Goal: Task Accomplishment & Management: Complete application form

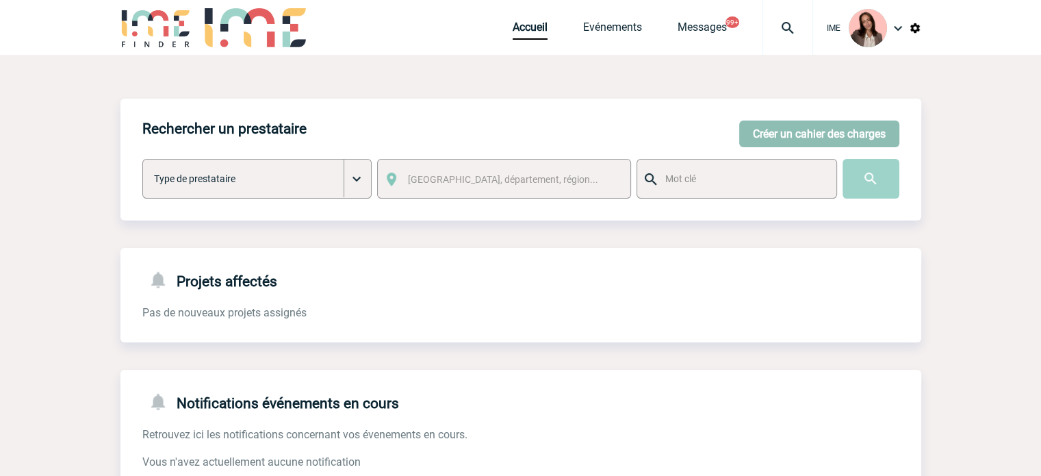
click at [780, 136] on button "Créer un cahier des charges" at bounding box center [819, 133] width 160 height 27
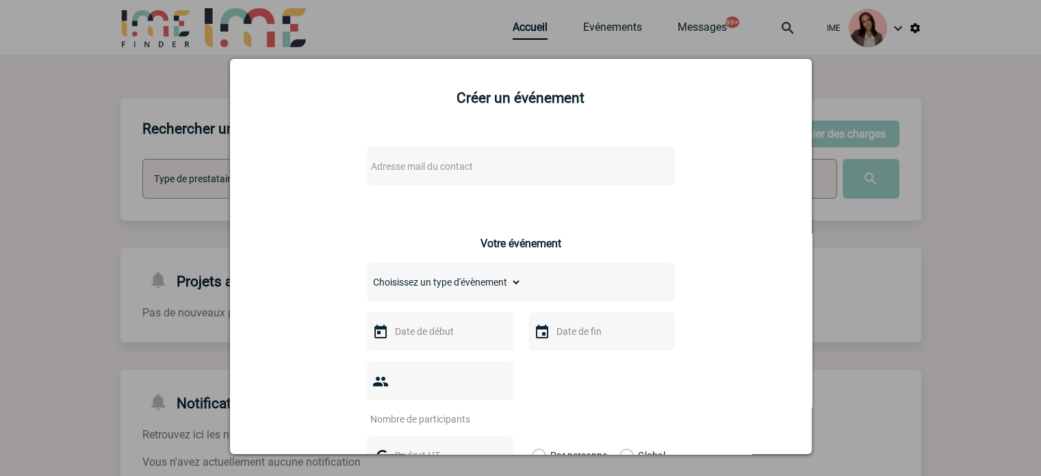
click at [394, 181] on div "Adresse mail du contact" at bounding box center [521, 165] width 308 height 38
click at [397, 170] on span "Adresse mail du contact" at bounding box center [422, 166] width 102 height 11
type input "[PERSON_NAME][EMAIL_ADDRESS][DOMAIN_NAME]"
click at [199, 84] on div at bounding box center [520, 238] width 1041 height 476
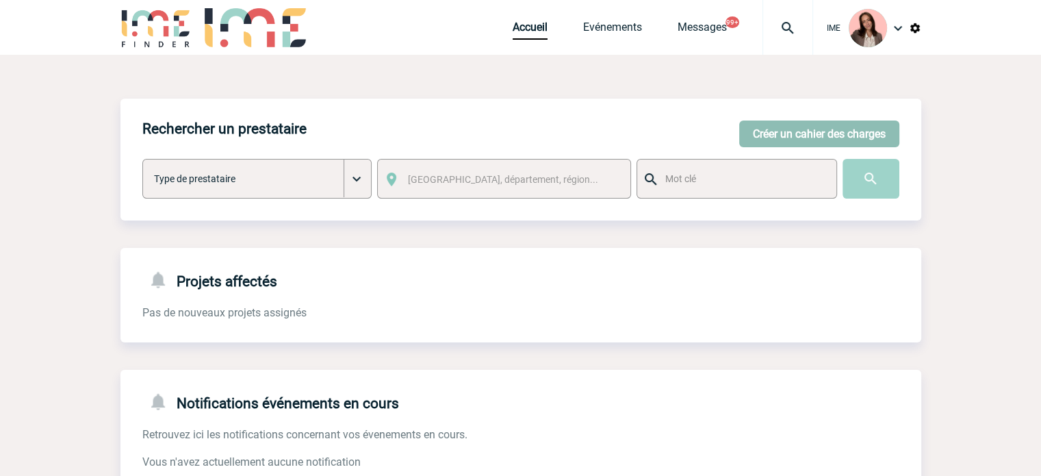
click at [838, 128] on button "Créer un cahier des charges" at bounding box center [819, 133] width 160 height 27
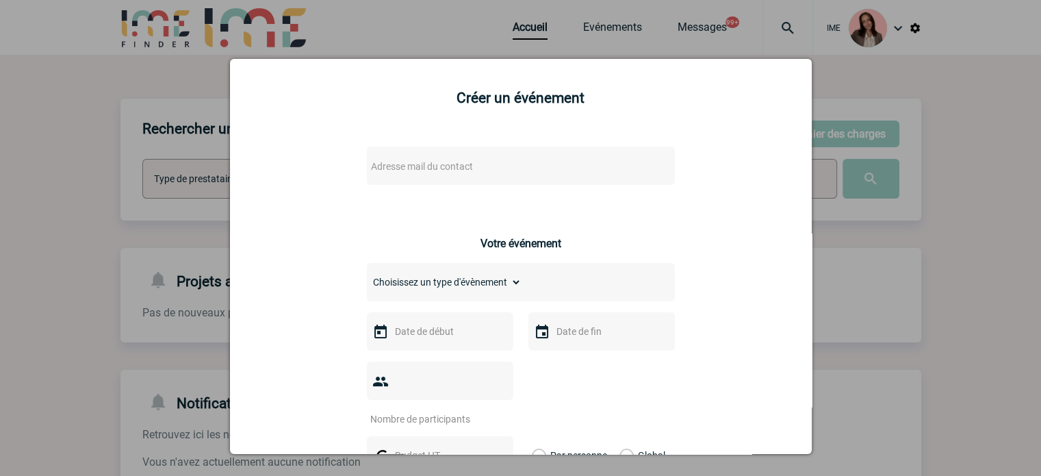
click at [444, 159] on span "Adresse mail du contact" at bounding box center [485, 166] width 240 height 19
drag, startPoint x: 444, startPoint y: 192, endPoint x: 290, endPoint y: 185, distance: 154.1
click at [290, 185] on body "IME Accueil Evénements 99+" at bounding box center [520, 421] width 1041 height 842
click at [530, 185] on input "virginie.forget@novartis.com>" at bounding box center [479, 191] width 233 height 20
type input "[PERSON_NAME][EMAIL_ADDRESS][DOMAIN_NAME]"
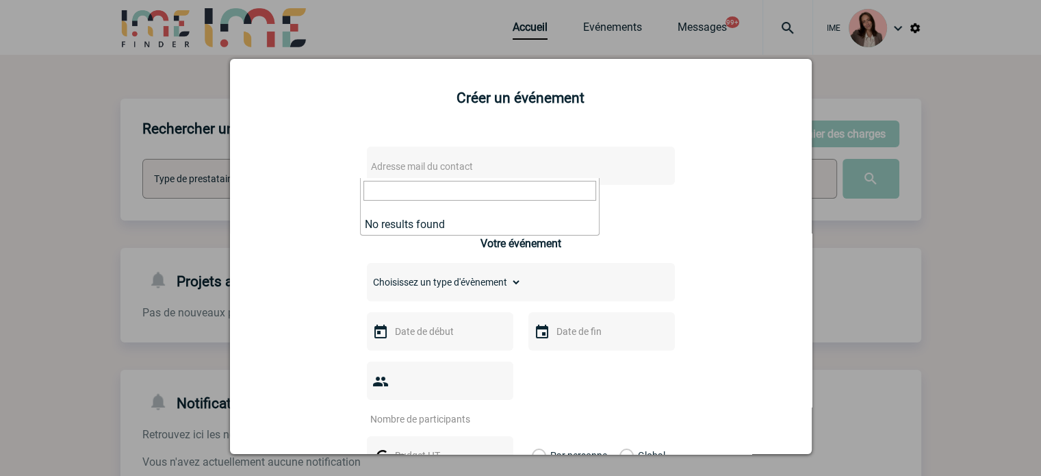
click at [200, 215] on div at bounding box center [520, 238] width 1041 height 476
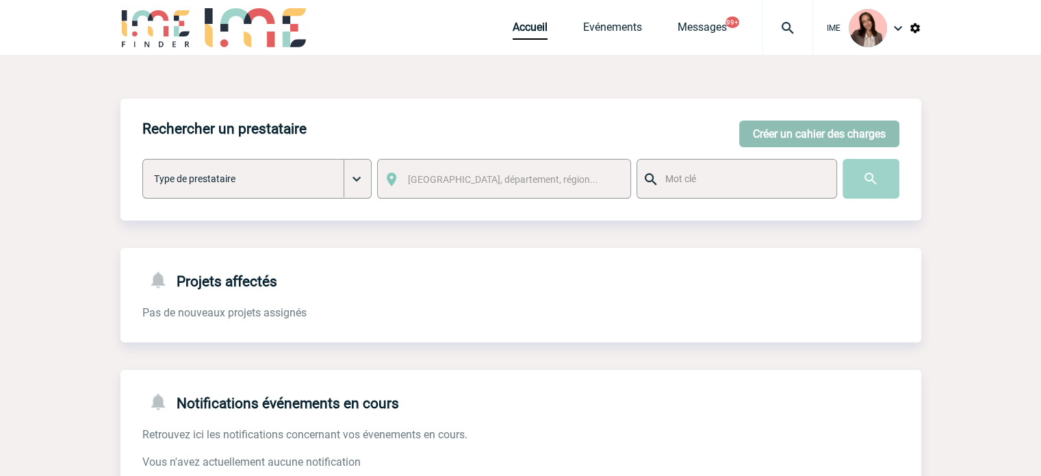
click at [790, 128] on button "Créer un cahier des charges" at bounding box center [819, 133] width 160 height 27
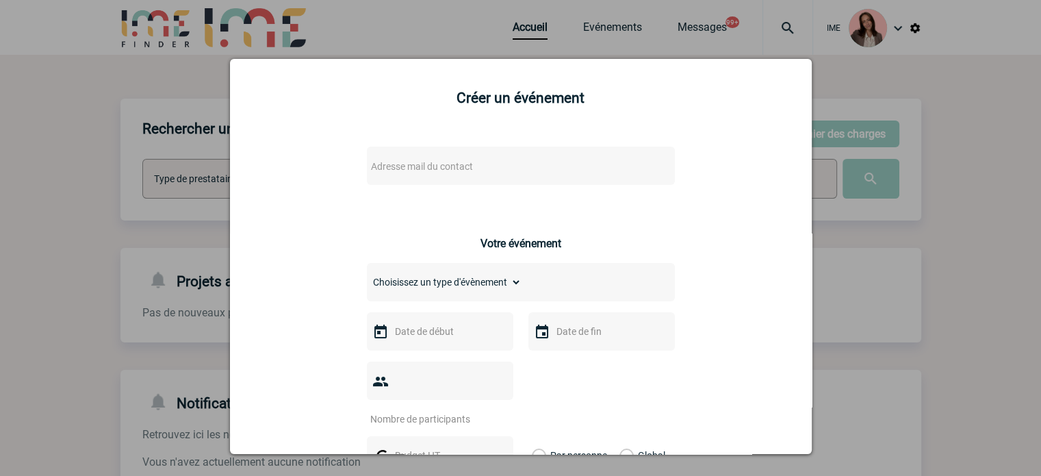
click at [412, 176] on span "Adresse mail du contact" at bounding box center [485, 166] width 240 height 19
type input "[PERSON_NAME][EMAIL_ADDRESS][DOMAIN_NAME]"
click at [935, 173] on div at bounding box center [520, 238] width 1041 height 476
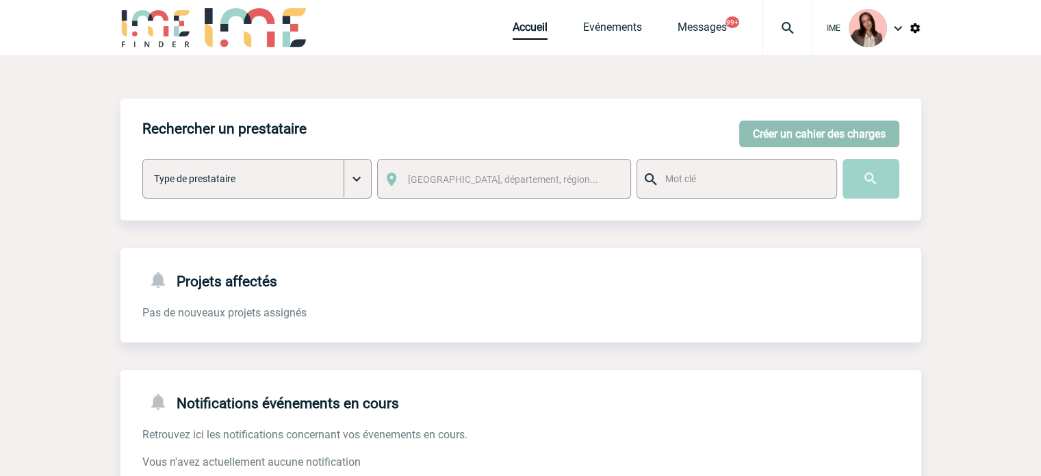
click at [837, 127] on button "Créer un cahier des charges" at bounding box center [819, 133] width 160 height 27
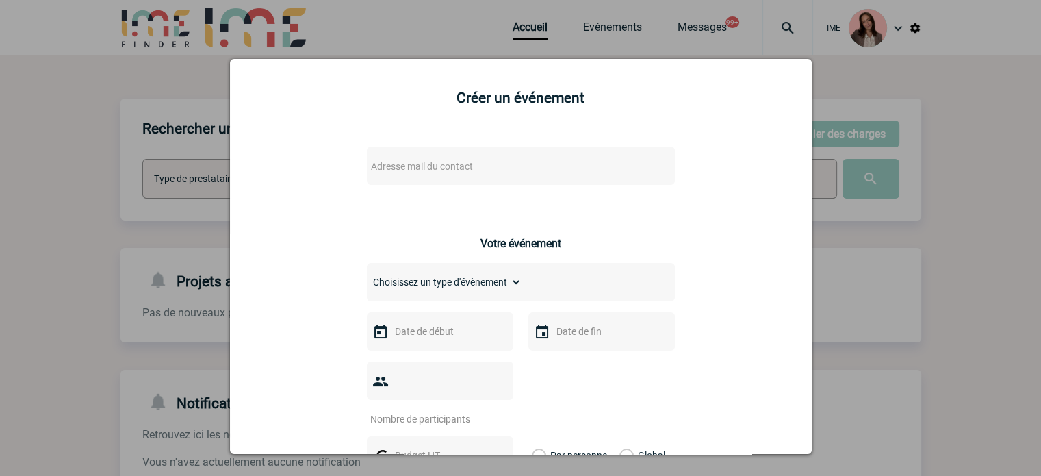
click at [485, 158] on span "Adresse mail du contact" at bounding box center [485, 166] width 240 height 19
type input "[PERSON_NAME][EMAIL_ADDRESS][DOMAIN_NAME]"
click at [146, 196] on div at bounding box center [520, 238] width 1041 height 476
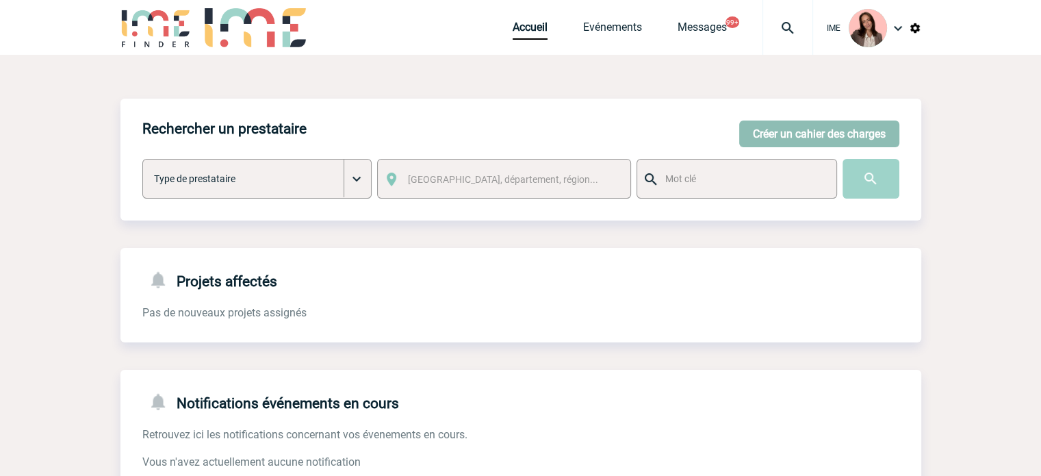
drag, startPoint x: 756, startPoint y: 119, endPoint x: 758, endPoint y: 128, distance: 9.1
click at [756, 120] on div "Rechercher un prestataire Créer un cahier des charges Créer un cahier des charg…" at bounding box center [520, 160] width 801 height 122
click at [758, 128] on button "Créer un cahier des charges" at bounding box center [819, 133] width 160 height 27
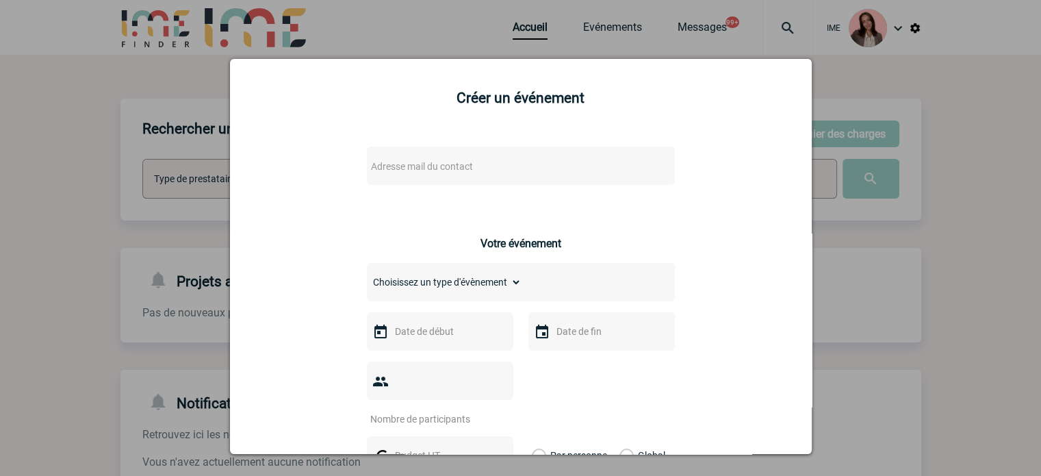
click at [444, 181] on div "Adresse mail du contact" at bounding box center [521, 165] width 308 height 38
click at [444, 168] on span "Adresse mail du contact" at bounding box center [422, 166] width 102 height 11
type input "[PERSON_NAME][EMAIL_ADDRESS][DOMAIN_NAME]"
click at [125, 207] on div at bounding box center [520, 238] width 1041 height 476
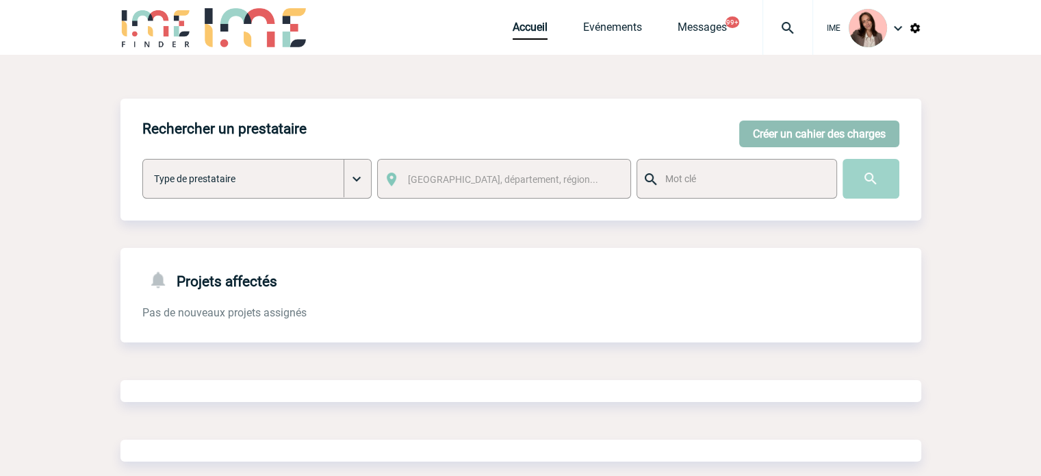
click at [856, 135] on button "Créer un cahier des charges" at bounding box center [819, 133] width 160 height 27
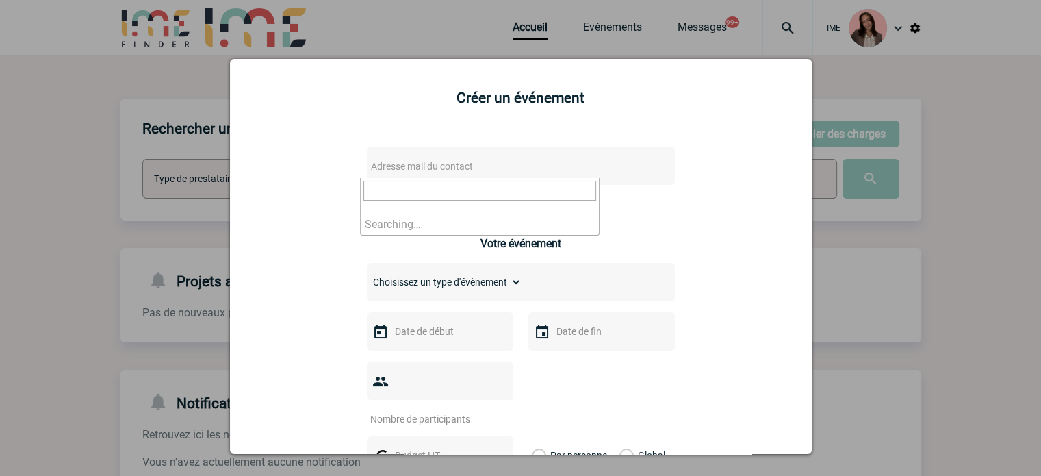
click at [439, 164] on span "Adresse mail du contact" at bounding box center [422, 166] width 102 height 11
type input "[PERSON_NAME][EMAIL_ADDRESS][DOMAIN_NAME]"
click at [117, 204] on div at bounding box center [520, 238] width 1041 height 476
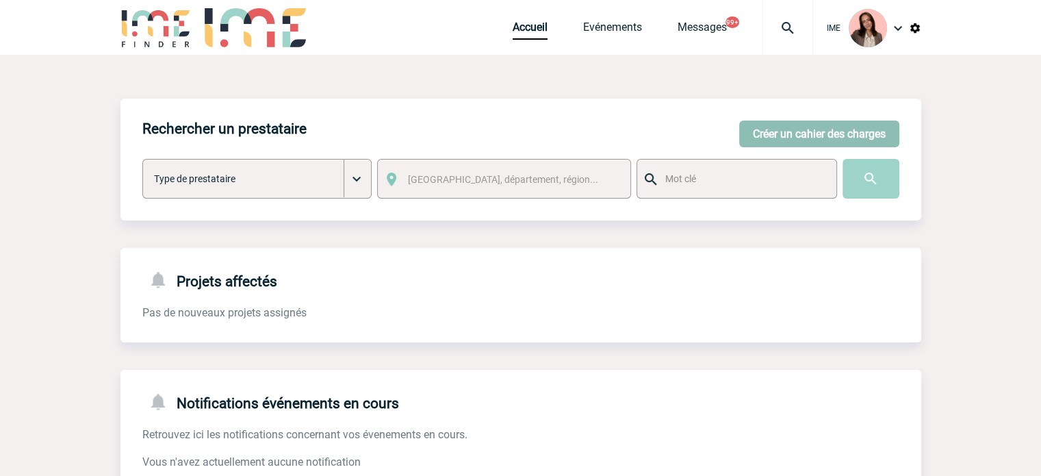
click at [867, 120] on button "Créer un cahier des charges" at bounding box center [819, 133] width 160 height 27
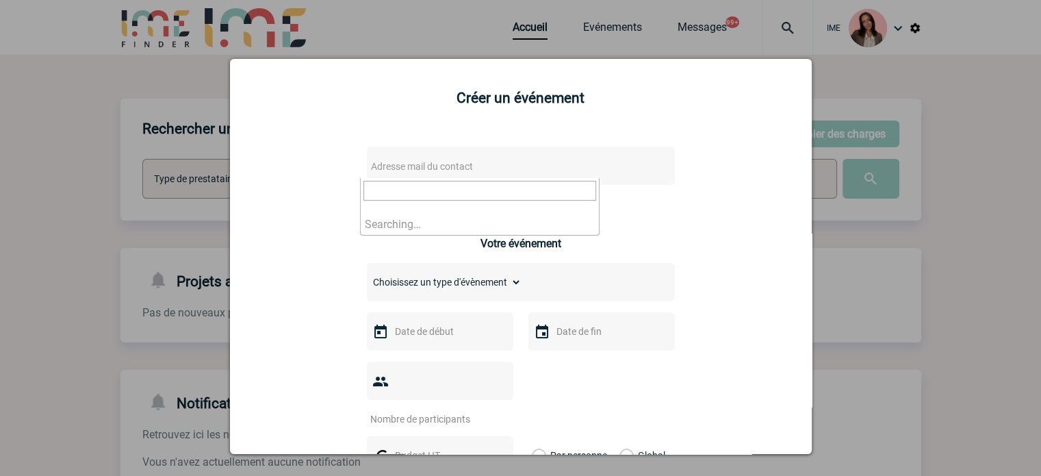
click at [413, 163] on span "Adresse mail du contact" at bounding box center [422, 166] width 102 height 11
type input "[PERSON_NAME][EMAIL_ADDRESS][DOMAIN_NAME]"
click at [135, 216] on div at bounding box center [520, 238] width 1041 height 476
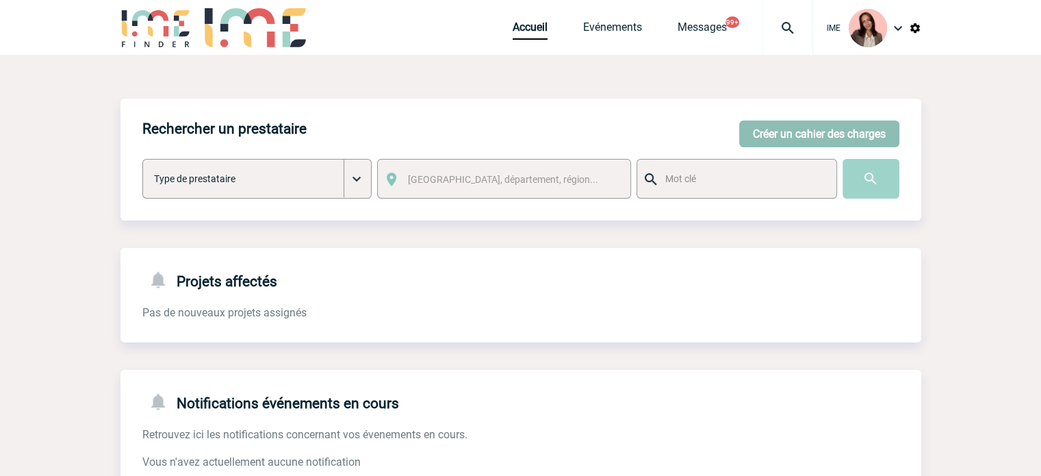
click at [820, 140] on button "Créer un cahier des charges" at bounding box center [819, 133] width 160 height 27
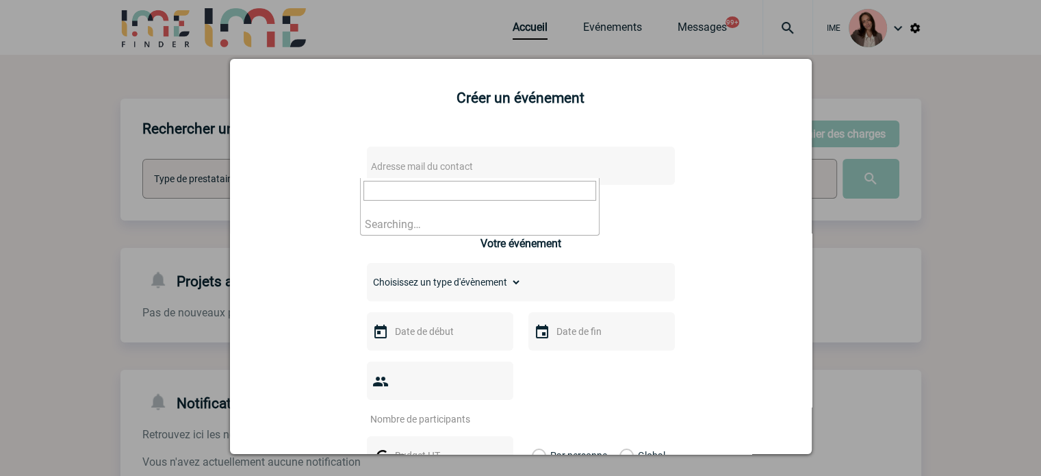
click at [391, 161] on span "Adresse mail du contact" at bounding box center [485, 166] width 240 height 19
type input "[PERSON_NAME][EMAIL_ADDRESS][DOMAIN_NAME]"
click at [218, 240] on div at bounding box center [520, 238] width 1041 height 476
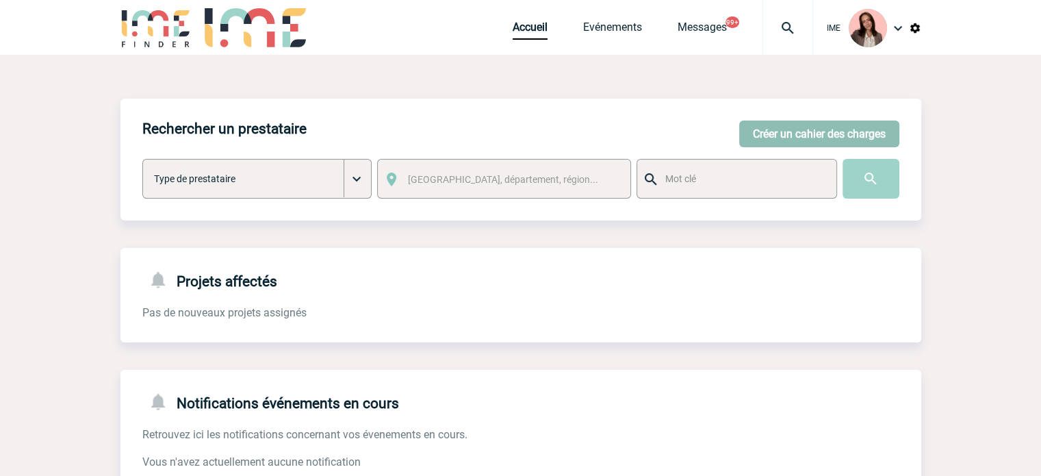
click at [814, 125] on button "Créer un cahier des charges" at bounding box center [819, 133] width 160 height 27
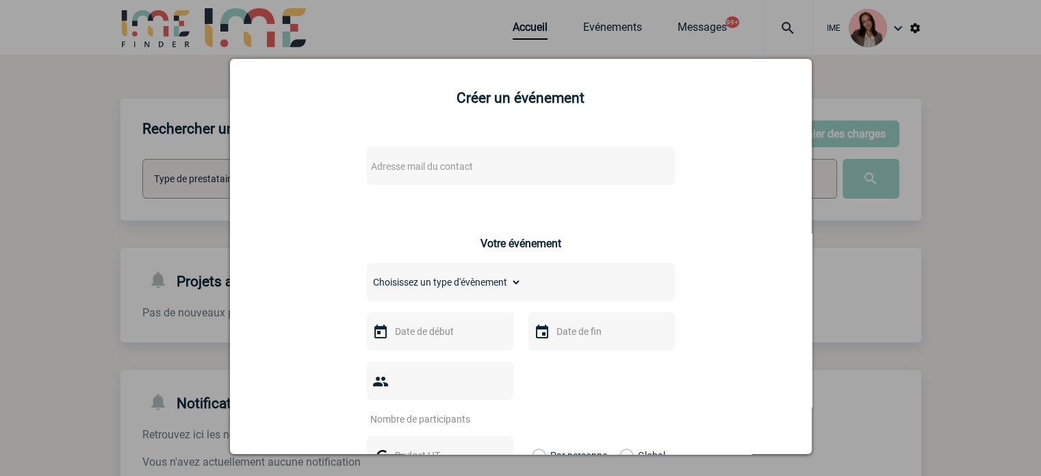
click at [402, 161] on span "Adresse mail du contact" at bounding box center [485, 166] width 240 height 19
type input "[PERSON_NAME][EMAIL_ADDRESS][DOMAIN_NAME]"
click at [120, 259] on div at bounding box center [520, 238] width 1041 height 476
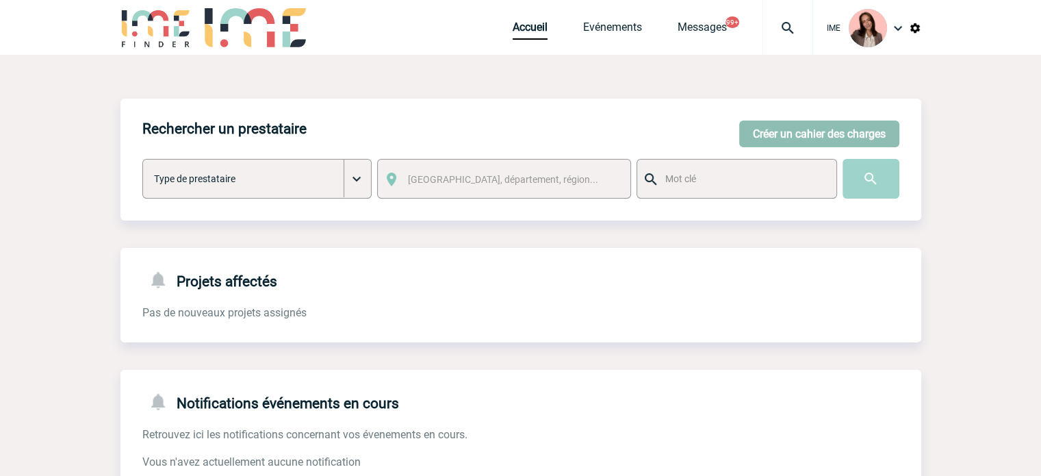
click at [791, 140] on button "Créer un cahier des charges" at bounding box center [819, 133] width 160 height 27
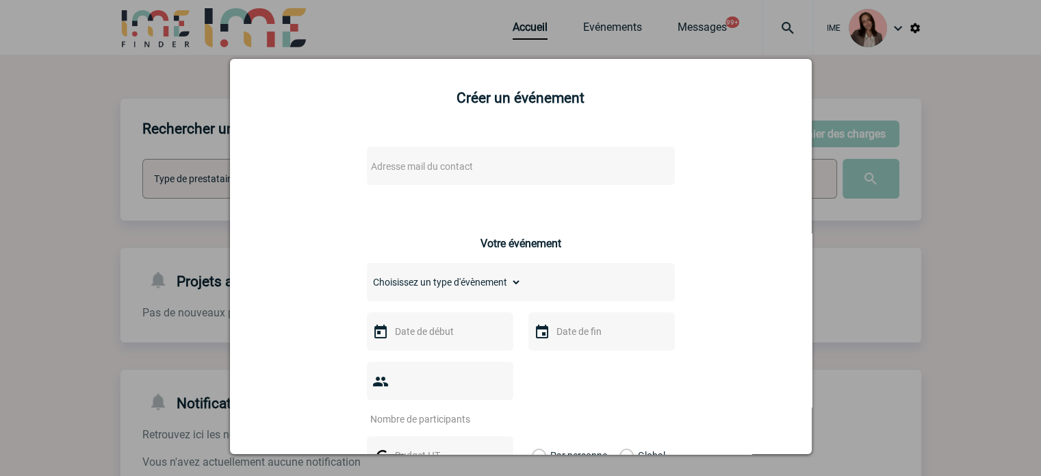
drag, startPoint x: 463, startPoint y: 139, endPoint x: 451, endPoint y: 161, distance: 24.8
click at [451, 161] on span "Adresse mail du contact" at bounding box center [485, 166] width 240 height 19
type input "[PERSON_NAME][EMAIL_ADDRESS][DOMAIN_NAME]"
click at [186, 199] on div at bounding box center [520, 238] width 1041 height 476
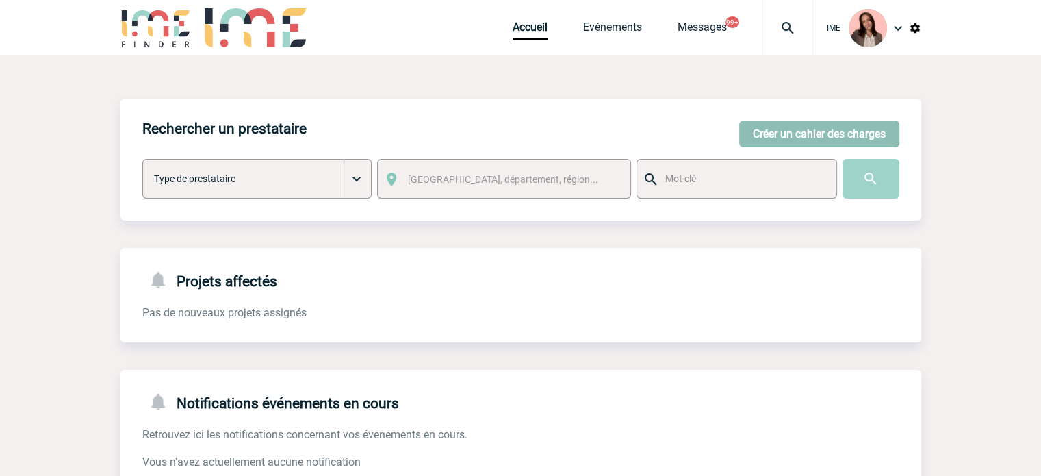
click at [818, 127] on button "Créer un cahier des charges" at bounding box center [819, 133] width 160 height 27
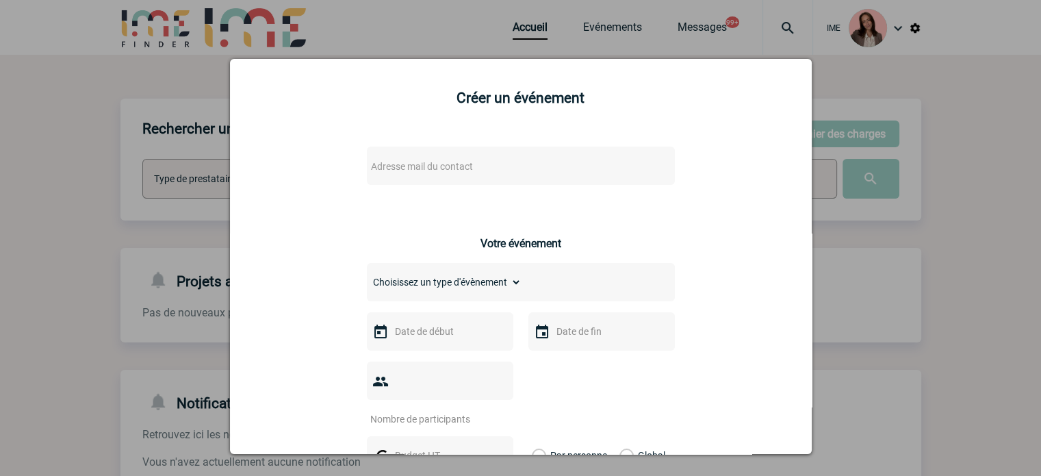
click at [377, 185] on div "Adresse mail du contact" at bounding box center [521, 165] width 308 height 38
click at [393, 172] on span "Adresse mail du contact" at bounding box center [422, 166] width 102 height 11
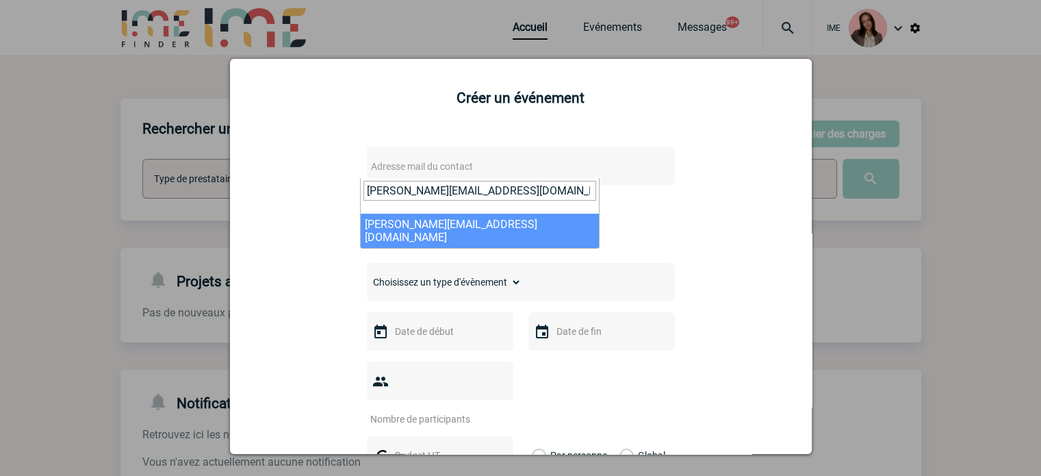
type input "[PERSON_NAME][EMAIL_ADDRESS][DOMAIN_NAME]"
select select "133021"
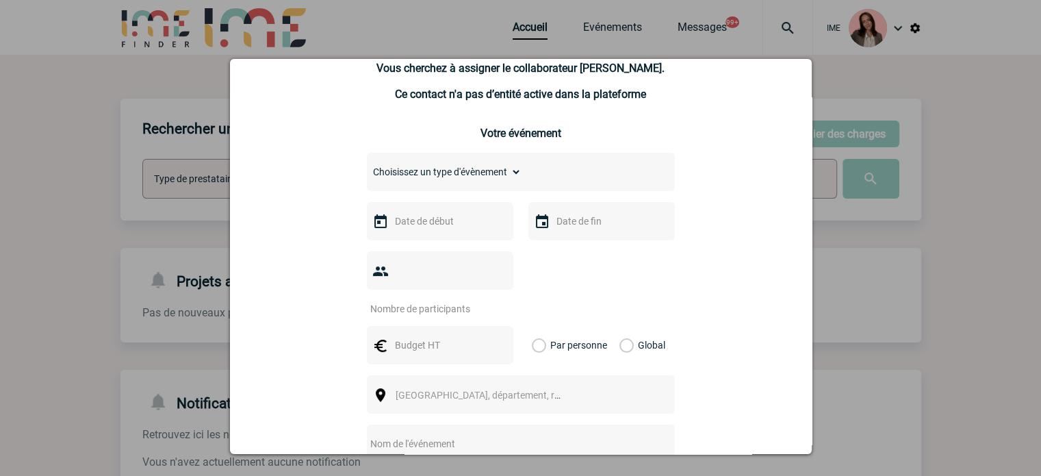
scroll to position [137, 0]
click at [445, 174] on select "Choisissez un type d'évènement Séminaire avec nuitée Séminaire sans nuitée Repa…" at bounding box center [444, 171] width 155 height 19
select select "3"
click at [367, 164] on select "Choisissez un type d'évènement Séminaire avec nuitée Séminaire sans nuitée Repa…" at bounding box center [444, 171] width 155 height 19
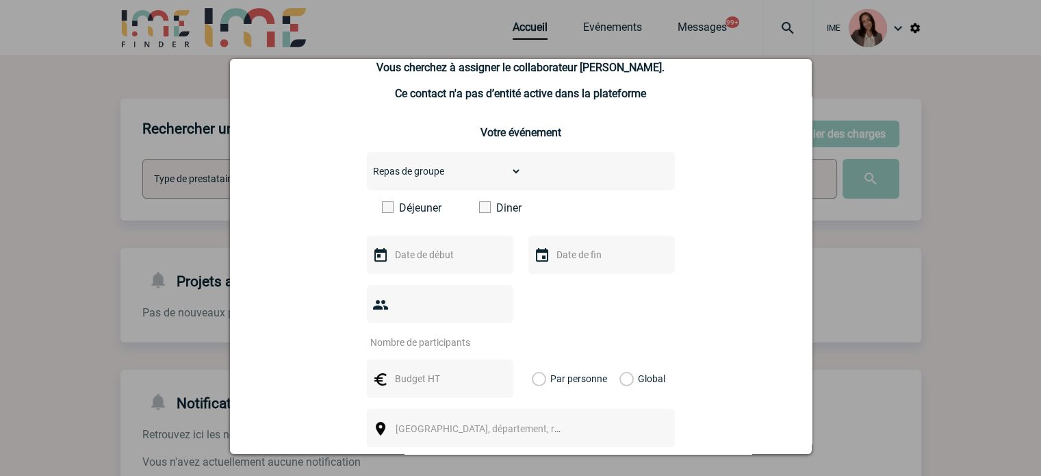
scroll to position [68, 0]
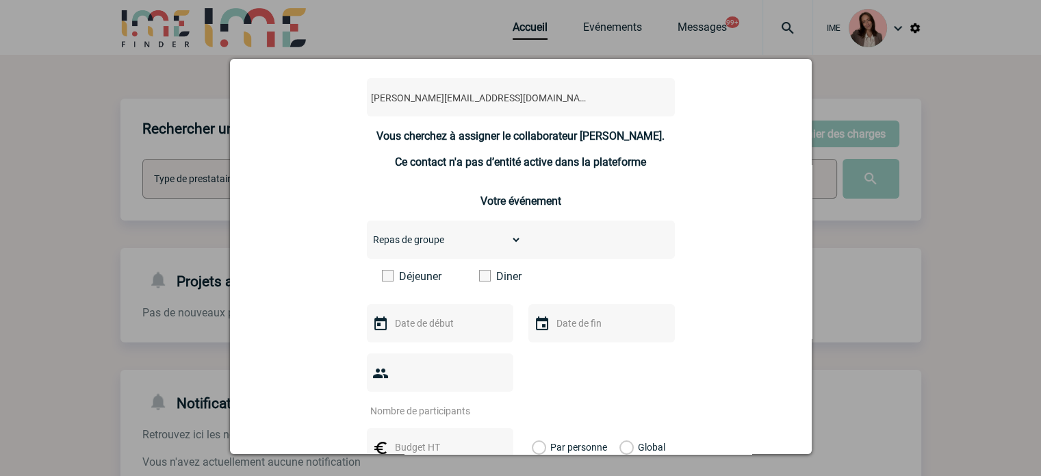
click at [492, 273] on label "Diner" at bounding box center [518, 276] width 79 height 13
click at [0, 0] on input "Diner" at bounding box center [0, 0] width 0 height 0
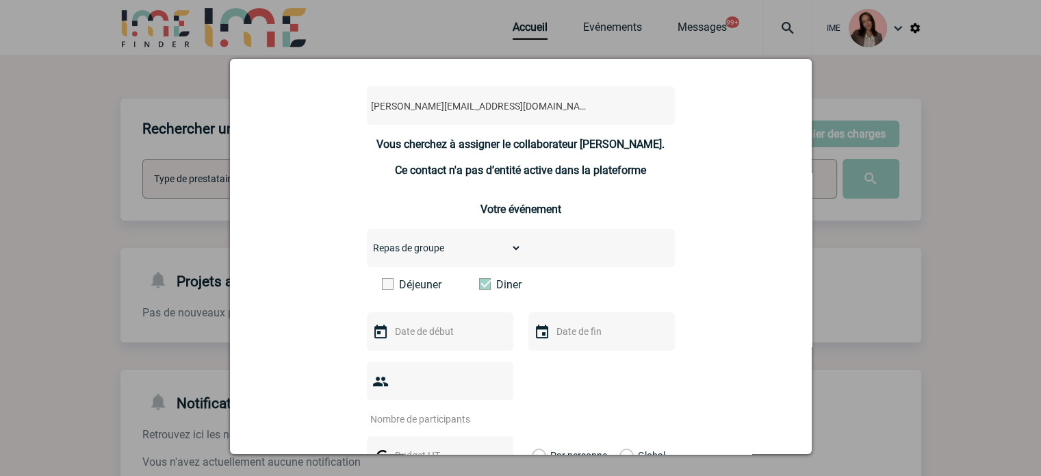
scroll to position [205, 0]
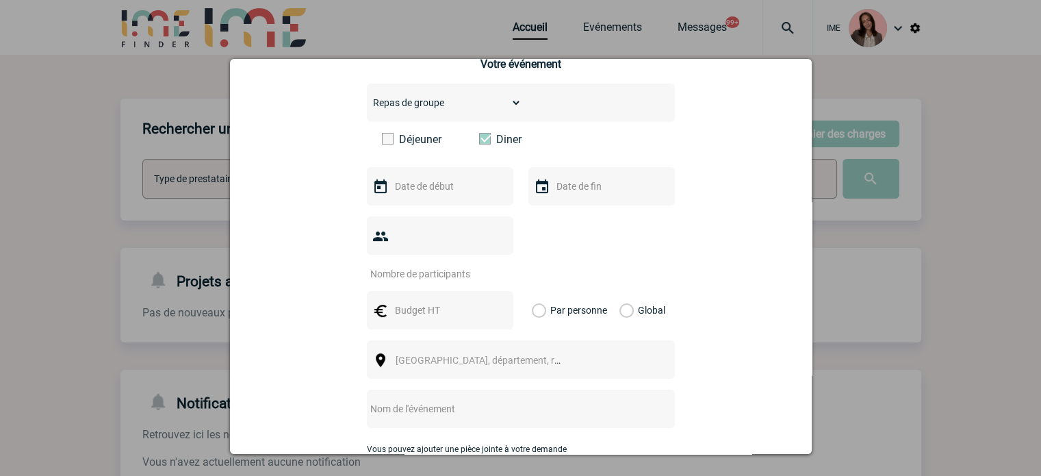
click at [433, 191] on input "text" at bounding box center [438, 186] width 94 height 18
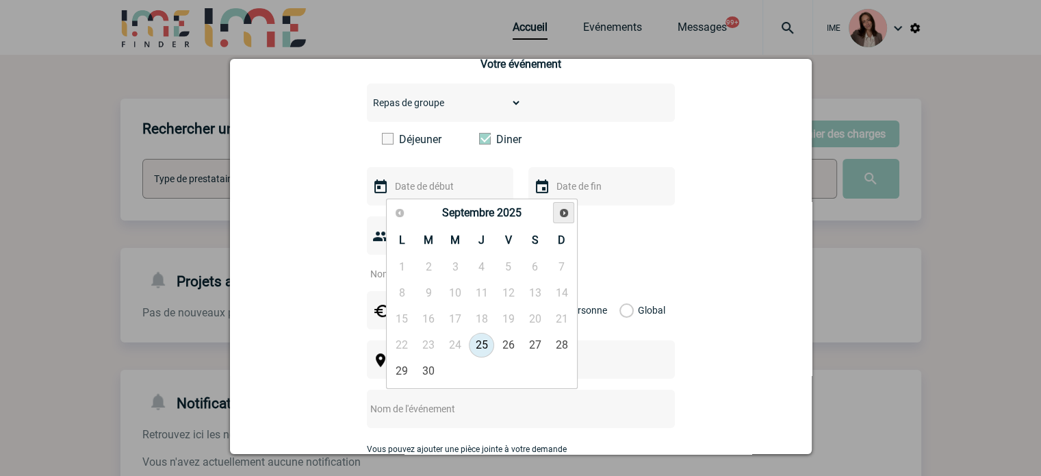
click at [555, 207] on link "Suivant" at bounding box center [563, 212] width 21 height 21
click at [400, 214] on span "Précédent" at bounding box center [399, 212] width 11 height 11
click at [486, 341] on link "20" at bounding box center [481, 345] width 25 height 25
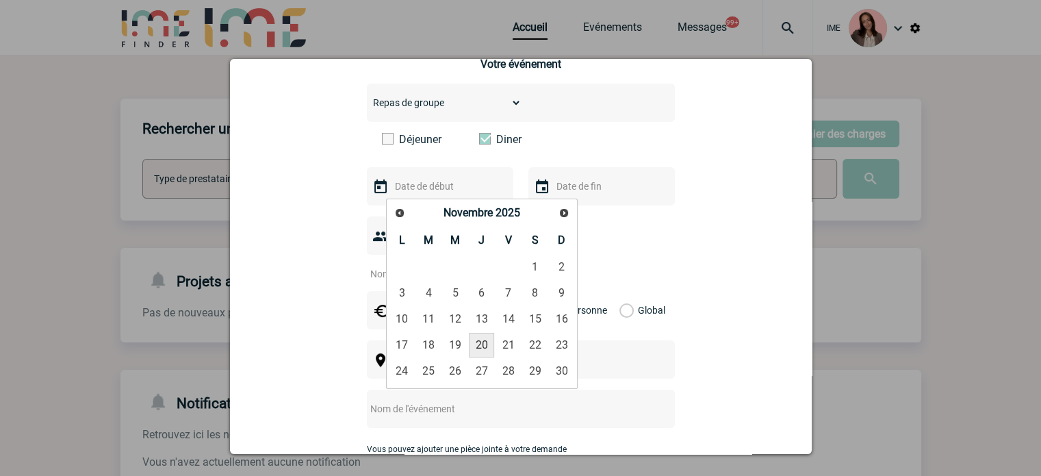
type input "20-11-2025"
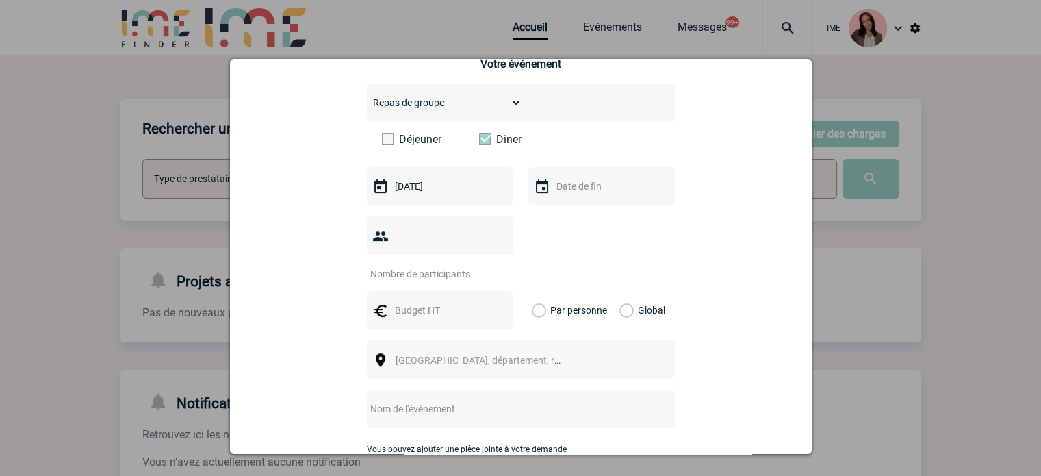
click at [586, 190] on input "text" at bounding box center [600, 186] width 94 height 18
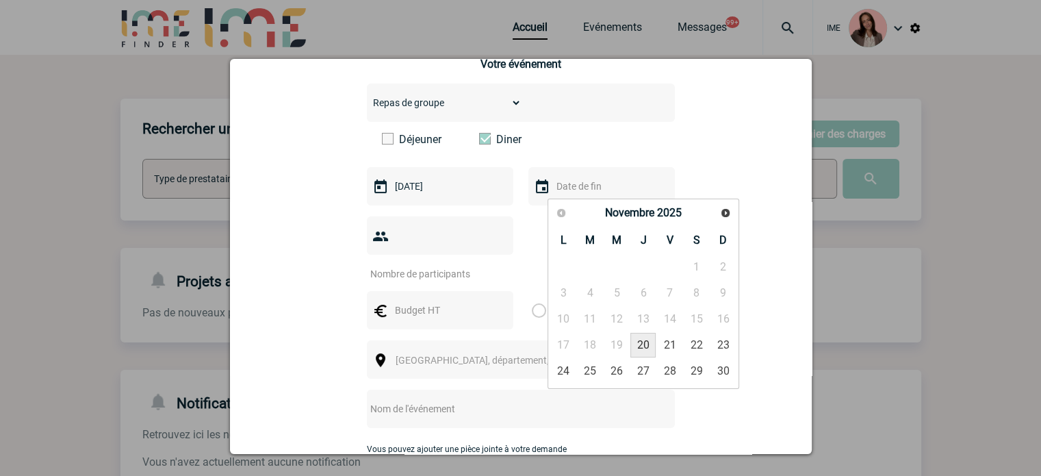
click at [640, 348] on link "20" at bounding box center [642, 345] width 25 height 25
type input "20-11-2025"
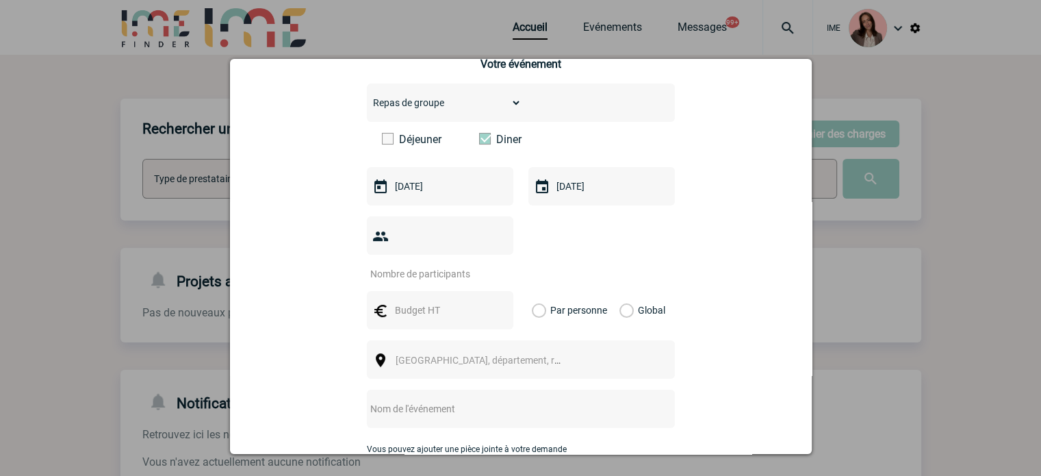
click at [408, 265] on input "number" at bounding box center [431, 274] width 129 height 18
type input "35"
click at [400, 301] on input "text" at bounding box center [438, 310] width 94 height 18
type input "2100"
click at [621, 291] on label "Global" at bounding box center [623, 310] width 9 height 38
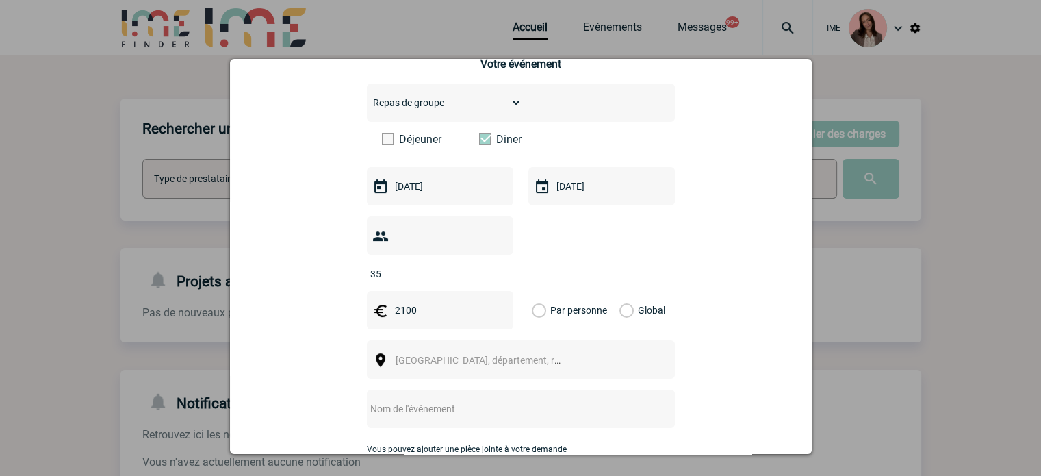
click at [0, 0] on input "Global" at bounding box center [0, 0] width 0 height 0
click at [462, 350] on span "[GEOGRAPHIC_DATA], département, région..." at bounding box center [484, 359] width 188 height 19
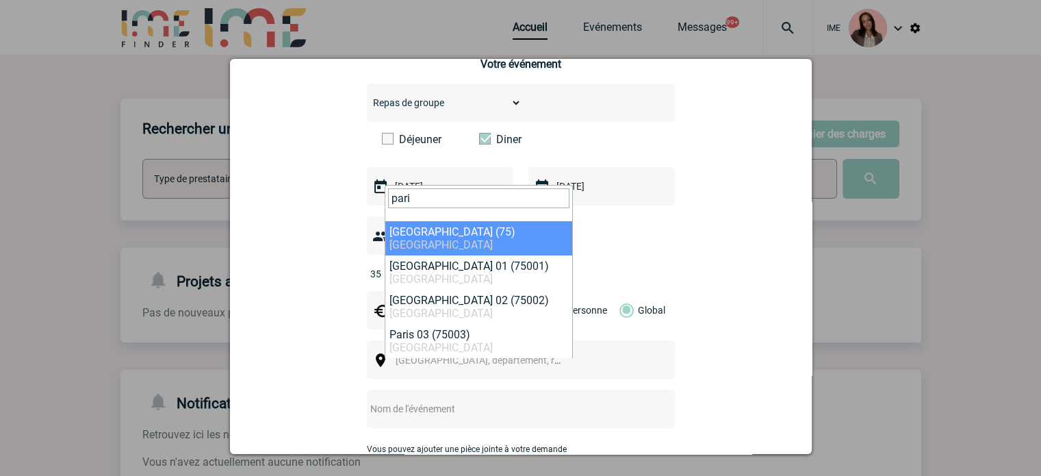
type input "pari"
select select "3"
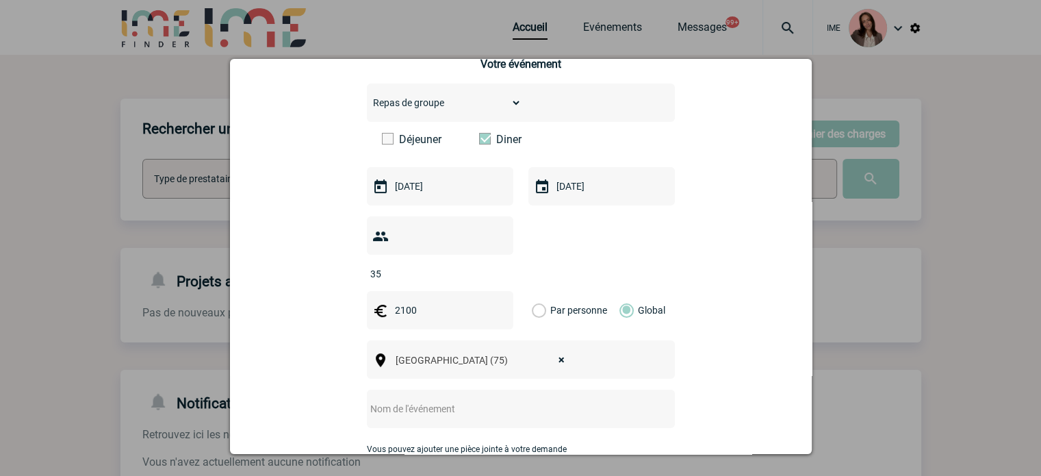
click at [443, 400] on input "text" at bounding box center [503, 409] width 272 height 18
paste input "• DINER D'EQUIPE MEDICALE IMMUNO"
click at [384, 400] on input "• DINER D'EQUIPE MEDICALE IMMUNO" at bounding box center [503, 409] width 272 height 18
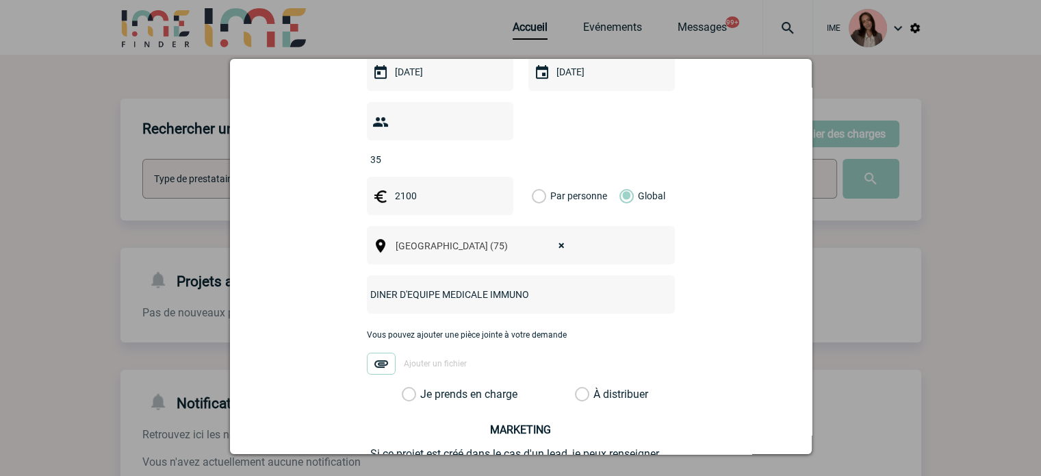
scroll to position [444, 0]
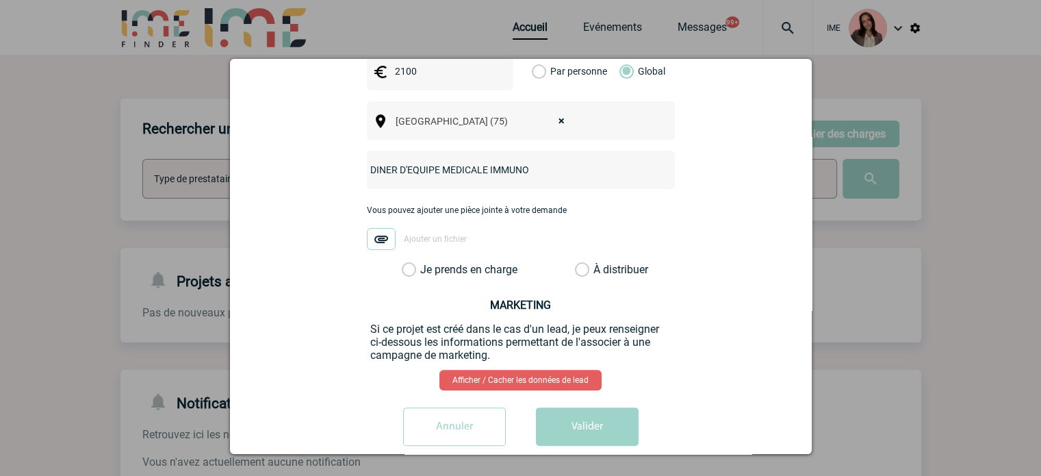
type input "DINER D'EQUIPE MEDICALE IMMUNO"
click at [425, 263] on label "Je prends en charge" at bounding box center [413, 270] width 23 height 14
click at [0, 0] on input "Je prends en charge" at bounding box center [0, 0] width 0 height 0
click at [554, 407] on button "Valider" at bounding box center [587, 426] width 103 height 38
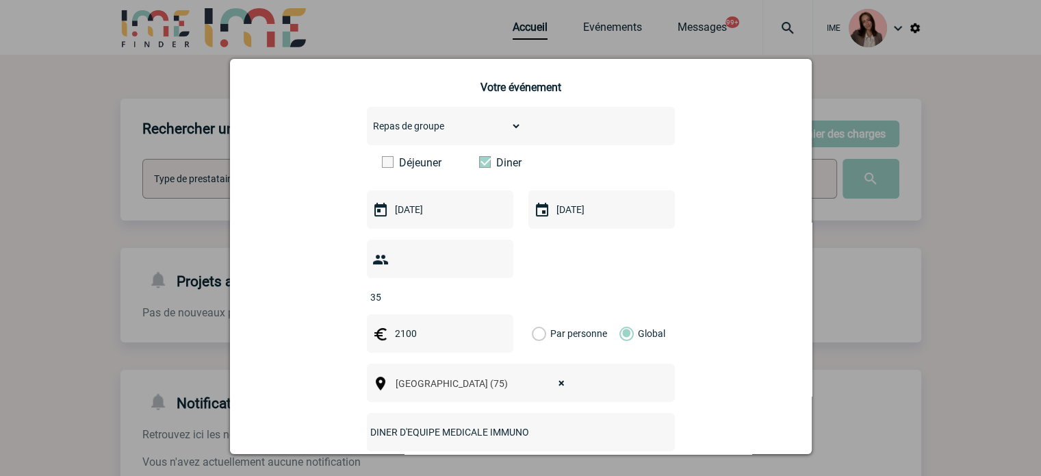
scroll to position [0, 0]
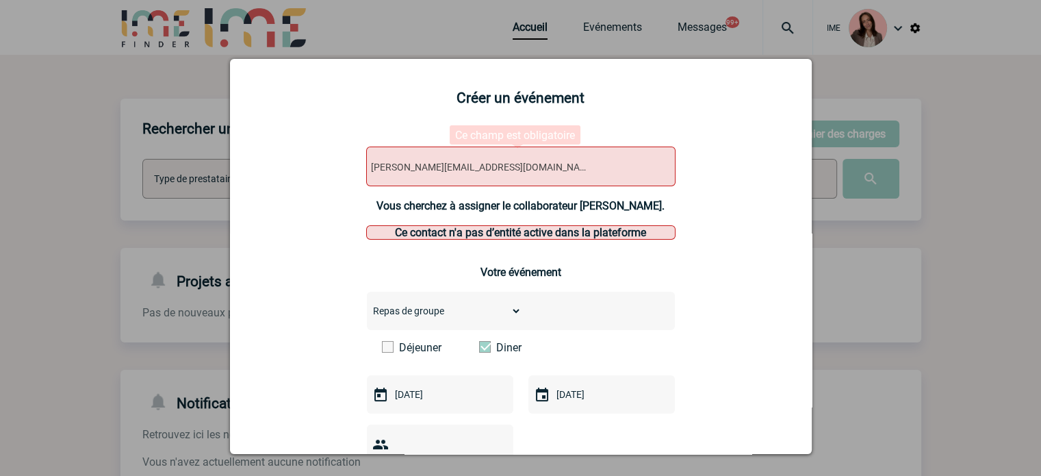
click at [421, 50] on div at bounding box center [520, 238] width 1041 height 476
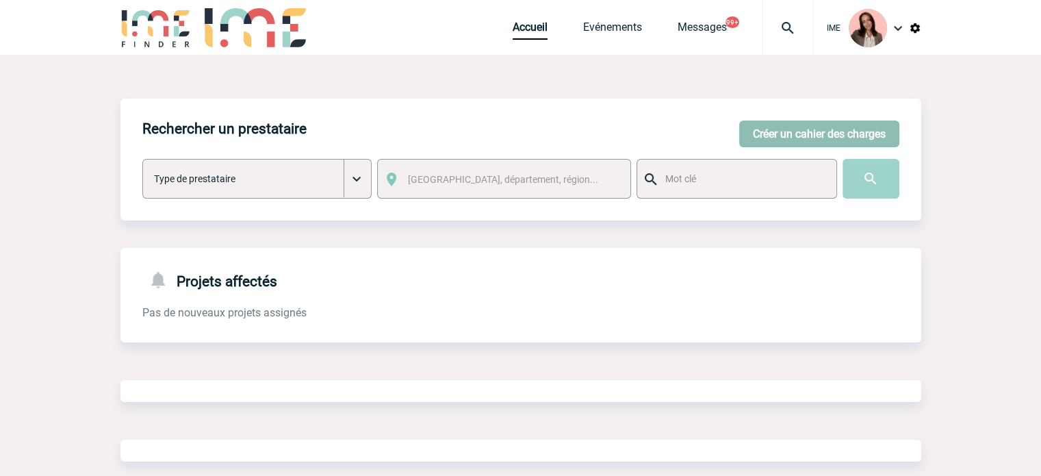
drag, startPoint x: 0, startPoint y: 0, endPoint x: 829, endPoint y: 133, distance: 839.4
click at [829, 133] on button "Créer un cahier des charges" at bounding box center [819, 133] width 160 height 27
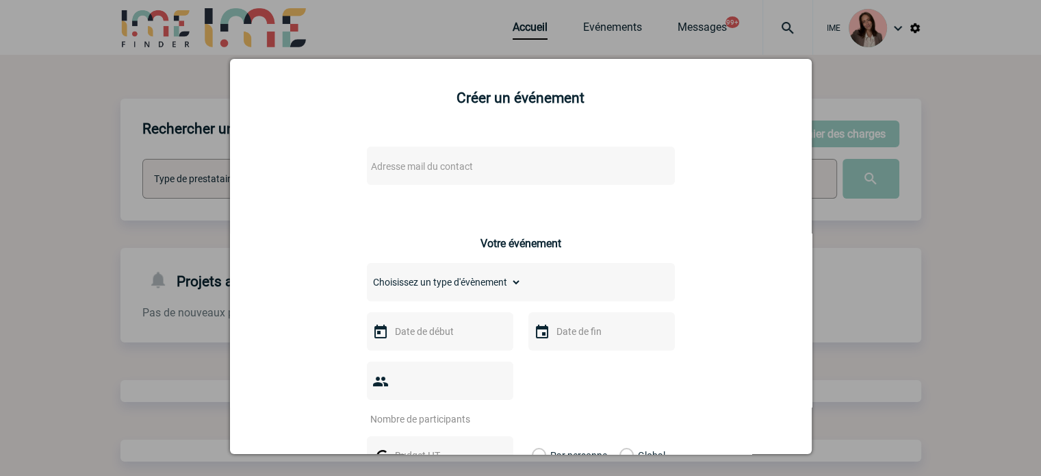
click at [411, 169] on span "Adresse mail du contact" at bounding box center [422, 166] width 102 height 11
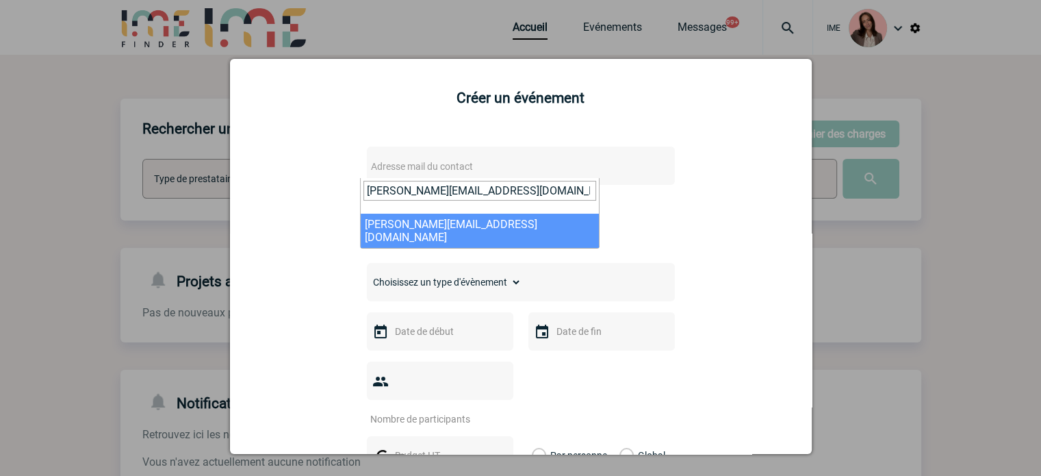
type input "[PERSON_NAME][EMAIL_ADDRESS][DOMAIN_NAME]"
select select "133021"
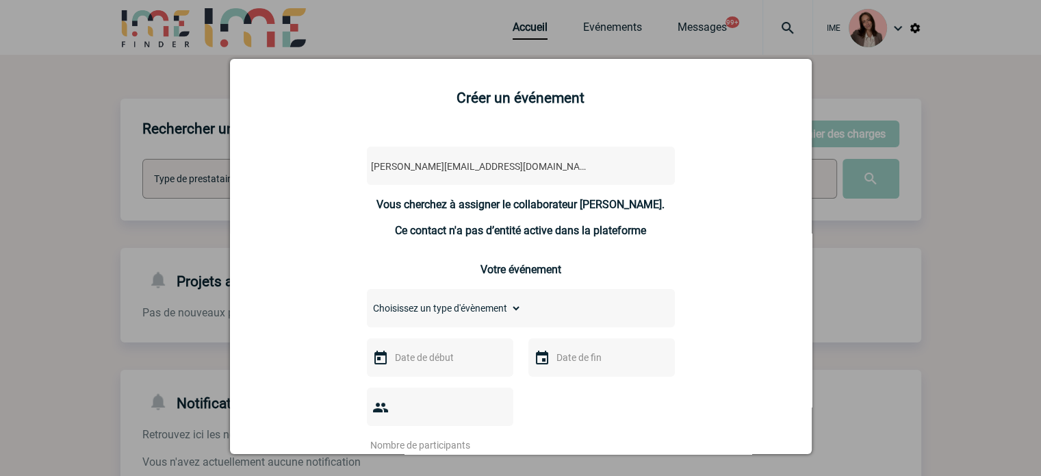
click at [133, 212] on div at bounding box center [520, 238] width 1041 height 476
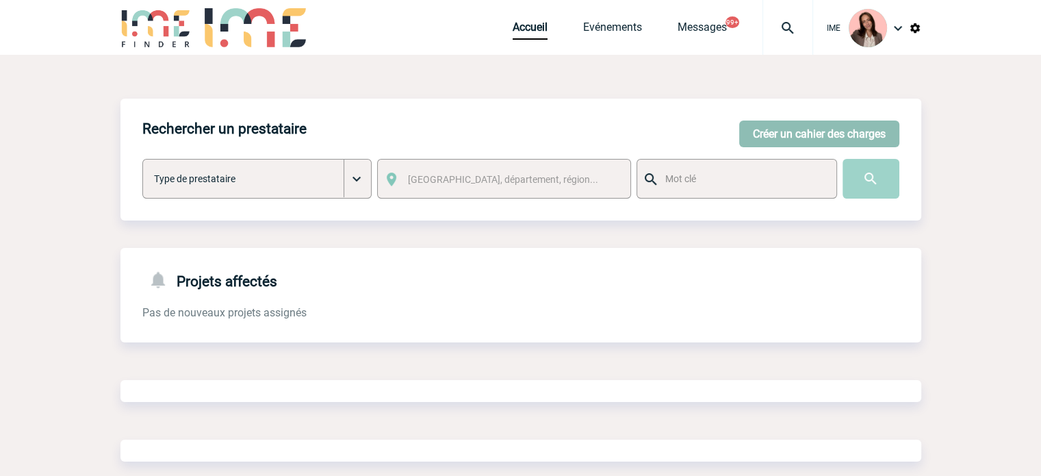
click at [831, 136] on button "Créer un cahier des charges" at bounding box center [819, 133] width 160 height 27
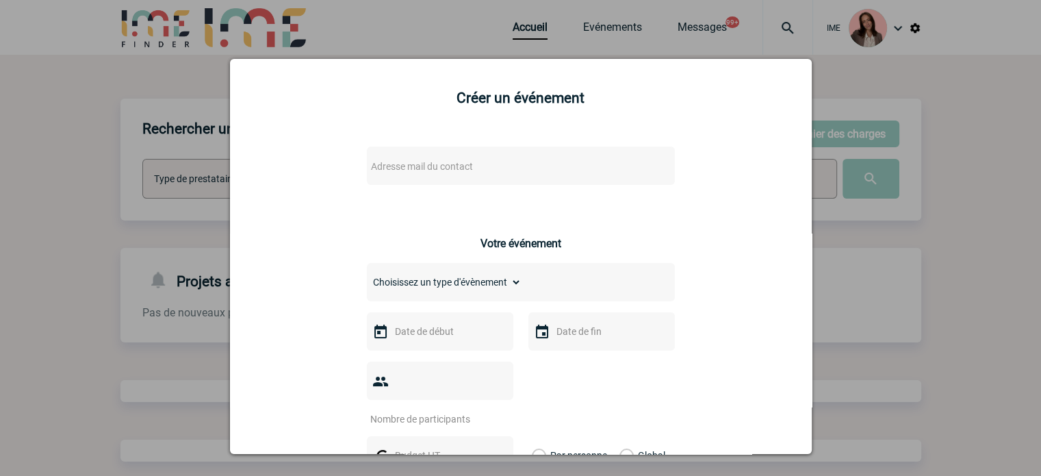
click at [476, 164] on span "Adresse mail du contact" at bounding box center [485, 166] width 240 height 19
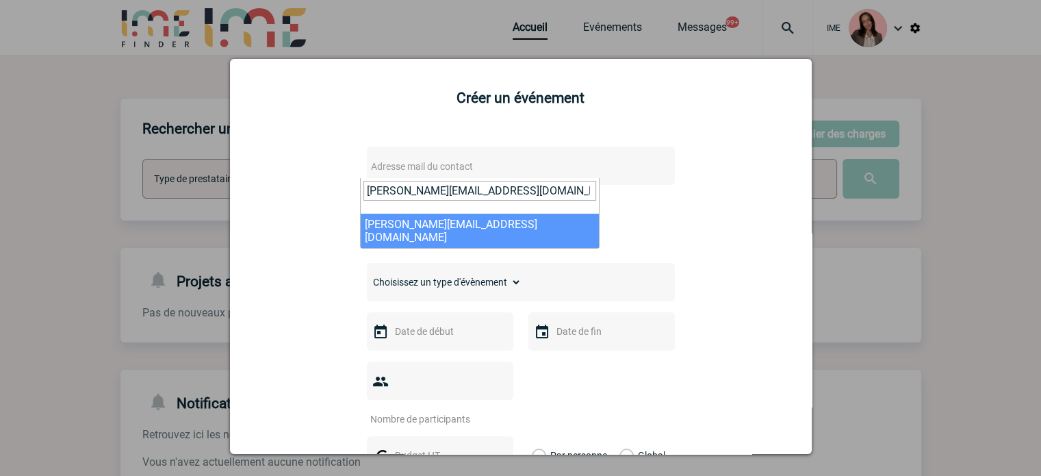
type input "[PERSON_NAME][EMAIL_ADDRESS][DOMAIN_NAME]"
select select "133021"
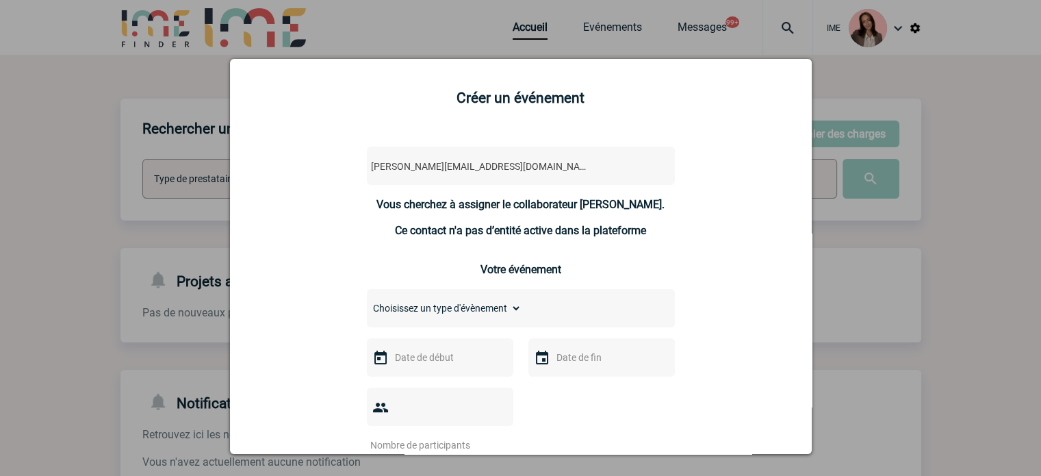
click at [471, 204] on p "Vous cherchez à assigner le collaborateur [PERSON_NAME]." at bounding box center [521, 204] width 308 height 13
click at [194, 279] on div at bounding box center [520, 238] width 1041 height 476
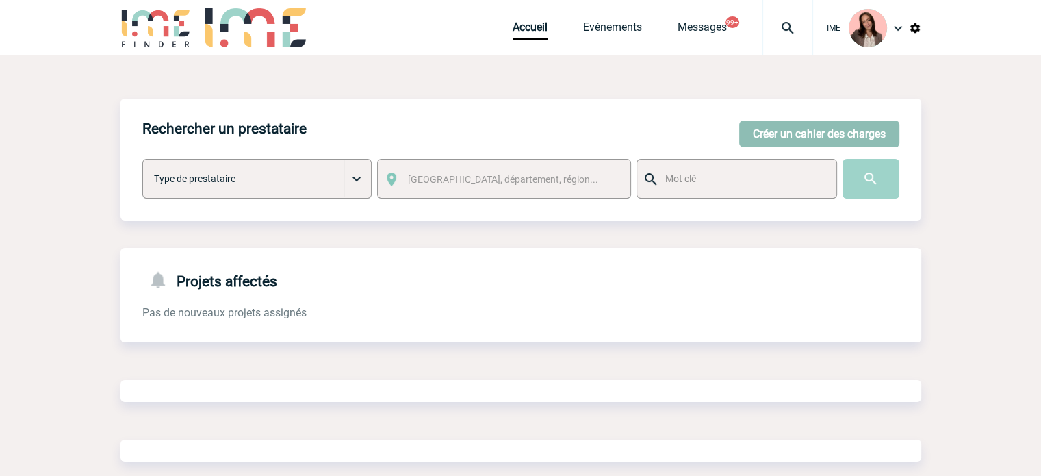
click at [860, 135] on button "Créer un cahier des charges" at bounding box center [819, 133] width 160 height 27
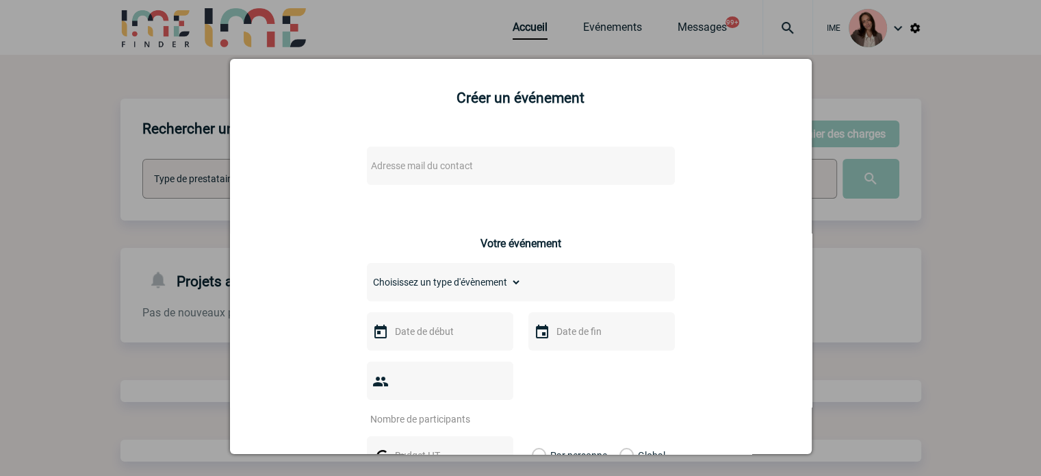
click at [470, 158] on span "Adresse mail du contact" at bounding box center [485, 166] width 240 height 19
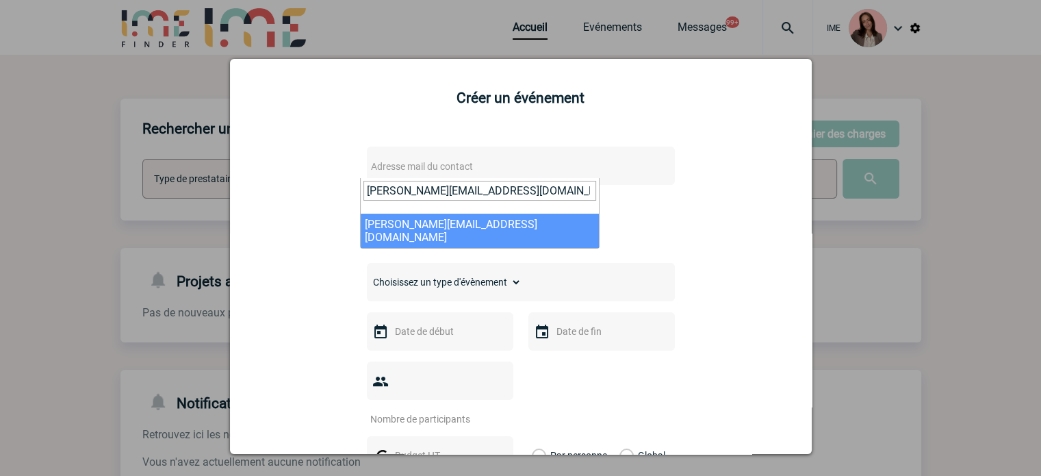
type input "virginie.forget@novartis.com"
select select "133021"
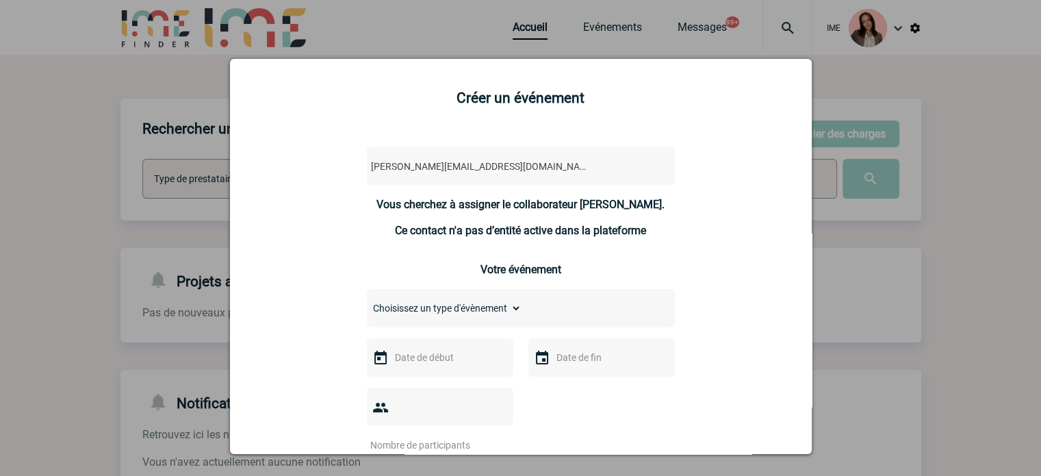
click at [150, 223] on div at bounding box center [520, 238] width 1041 height 476
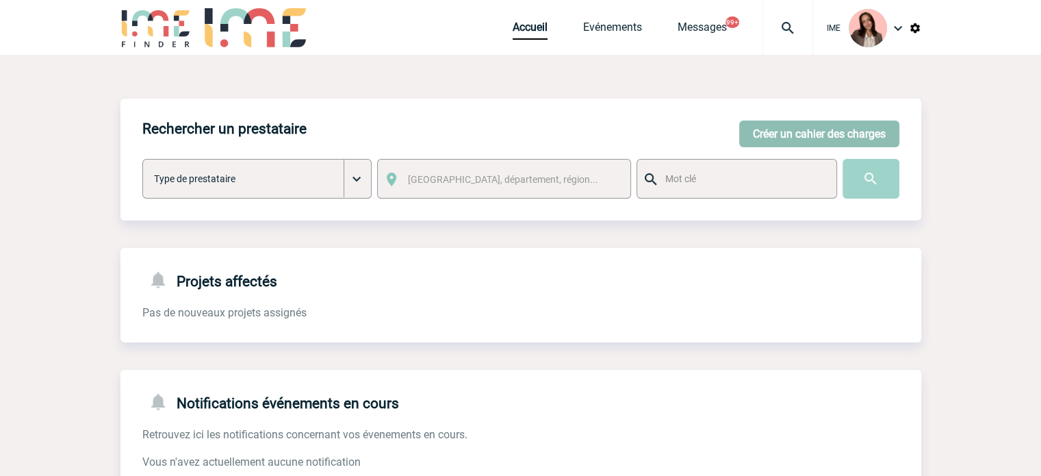
click at [786, 125] on button "Créer un cahier des charges" at bounding box center [819, 133] width 160 height 27
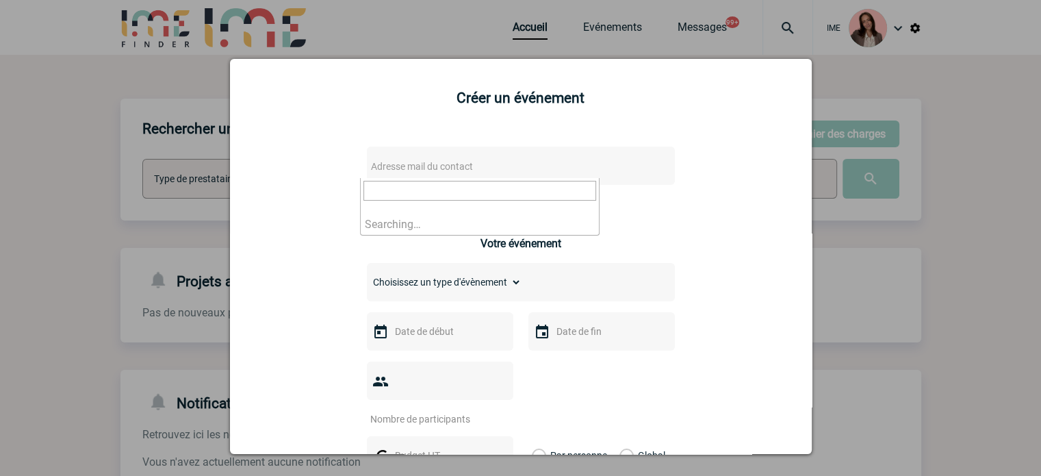
click at [443, 166] on span "Adresse mail du contact" at bounding box center [422, 166] width 102 height 11
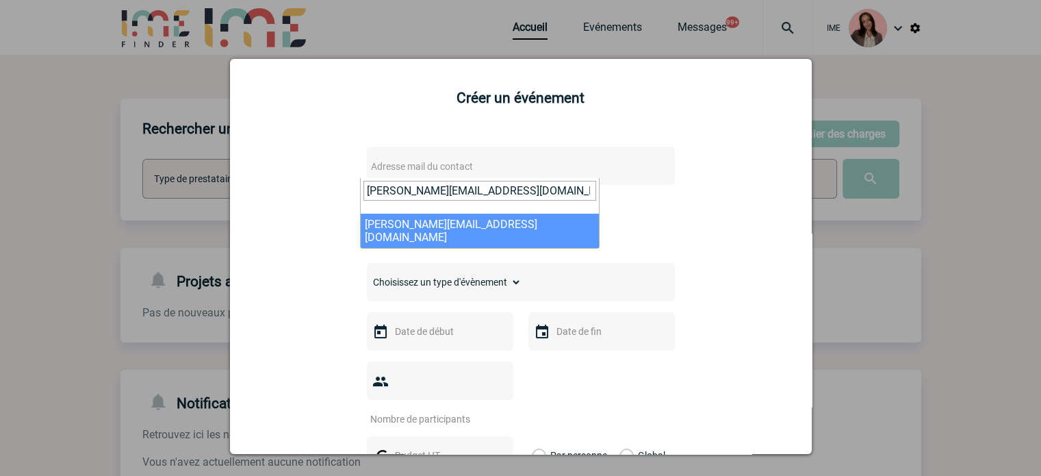
type input "virginie.forget@novartis.com"
select select "133021"
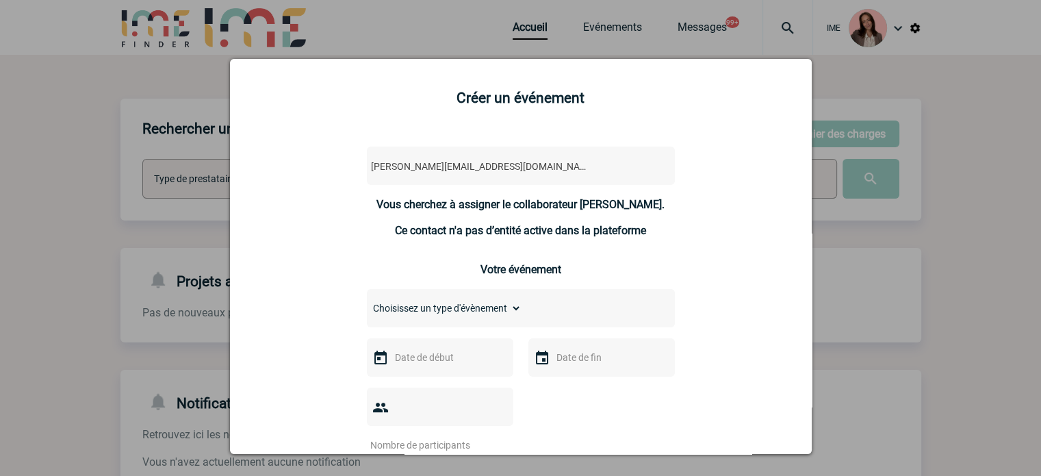
click at [162, 58] on div at bounding box center [520, 238] width 1041 height 476
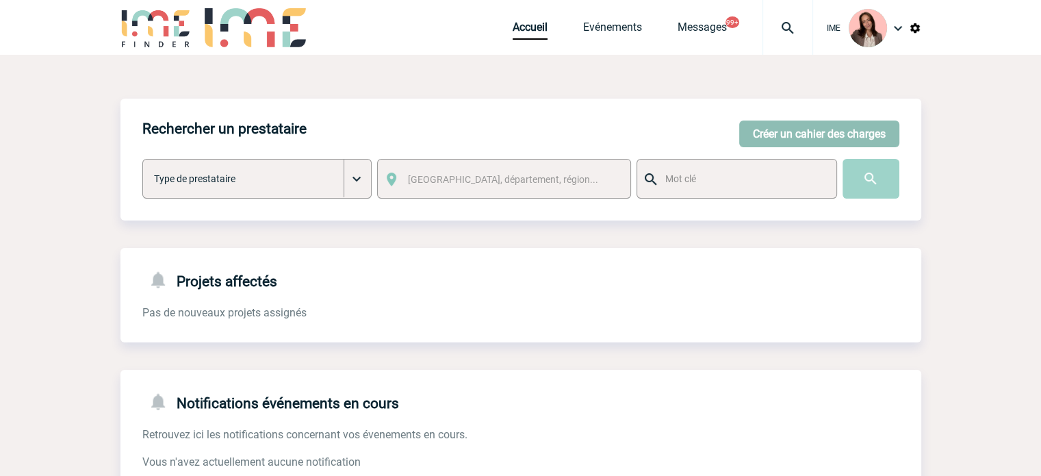
click at [784, 132] on button "Créer un cahier des charges" at bounding box center [819, 133] width 160 height 27
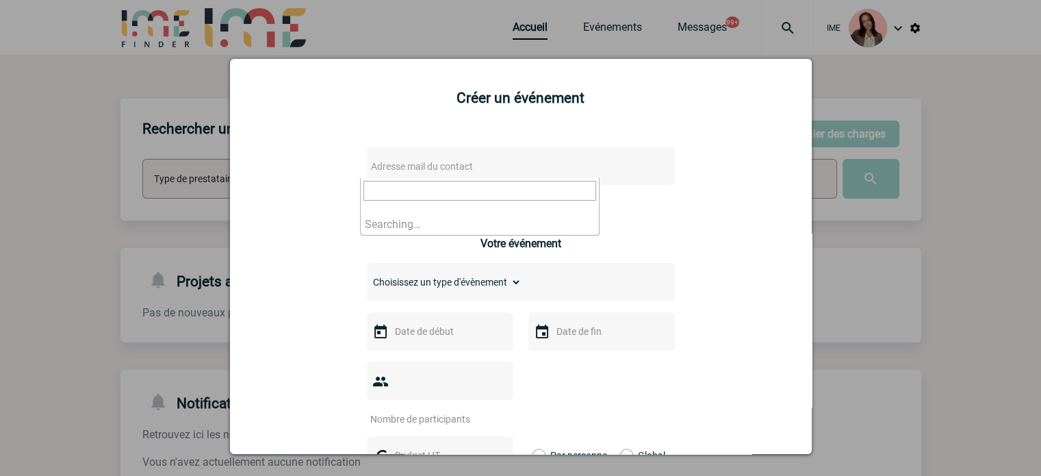
click at [485, 164] on span "Adresse mail du contact" at bounding box center [485, 166] width 240 height 19
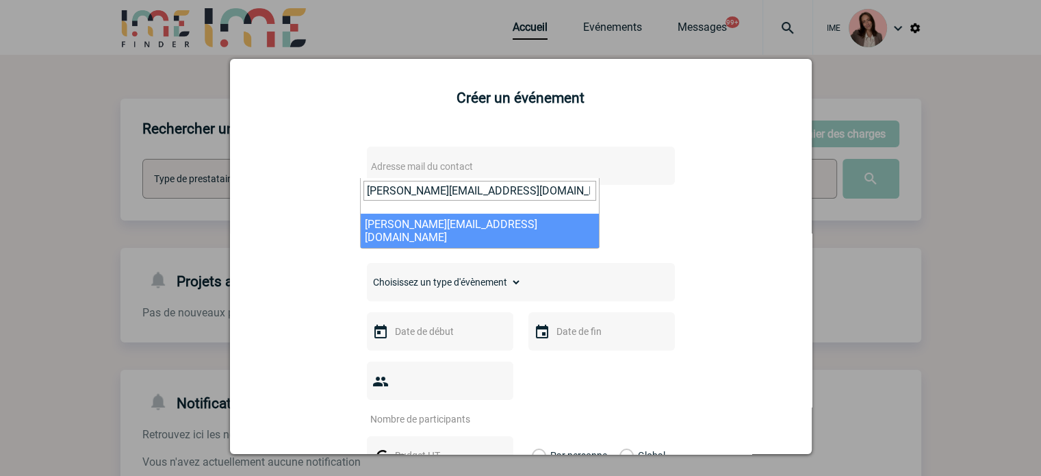
type input "virginie.forget@novartis.com"
select select "133021"
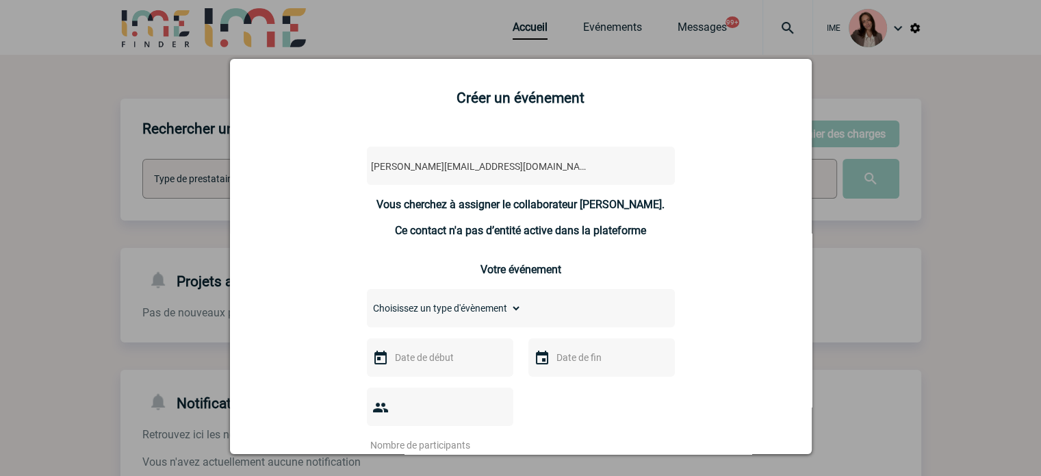
click at [62, 217] on div at bounding box center [520, 238] width 1041 height 476
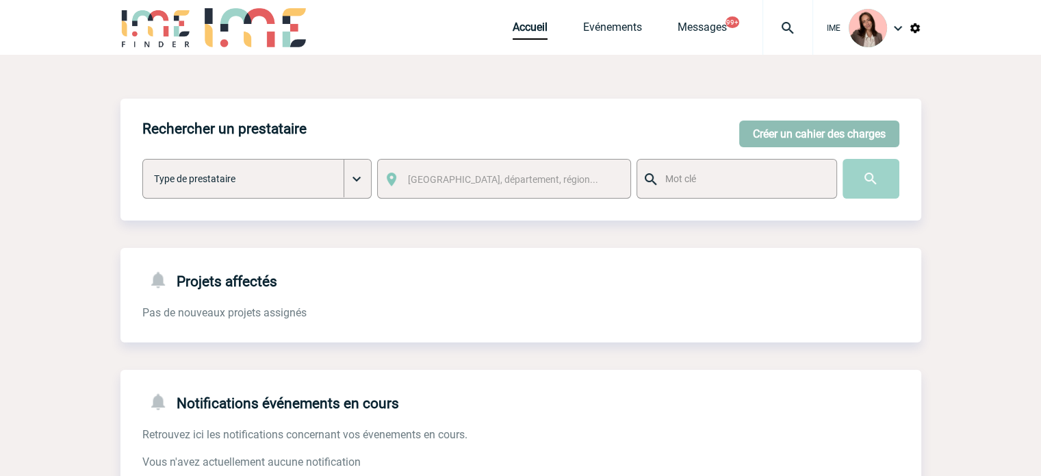
click at [784, 136] on button "Créer un cahier des charges" at bounding box center [819, 133] width 160 height 27
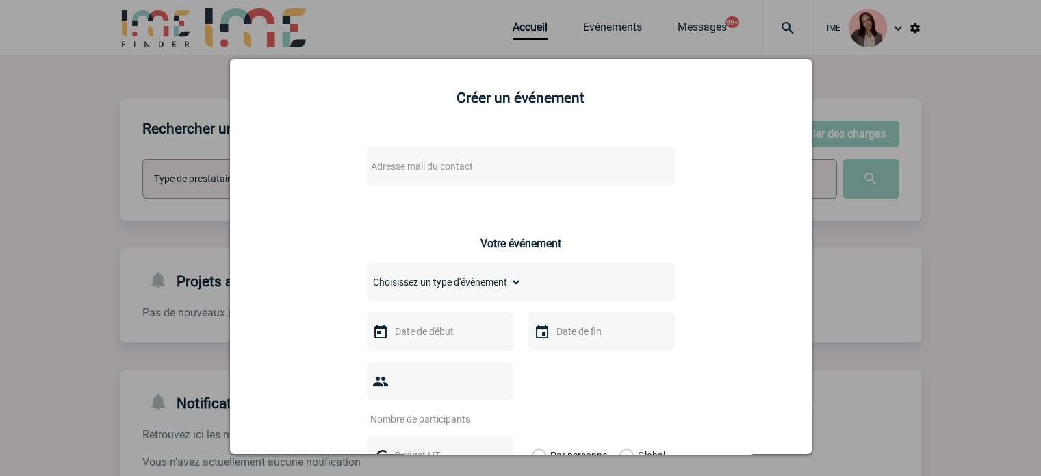
click at [526, 157] on div "Adresse mail du contact" at bounding box center [521, 165] width 308 height 38
click at [513, 169] on span "Adresse mail du contact" at bounding box center [485, 166] width 240 height 19
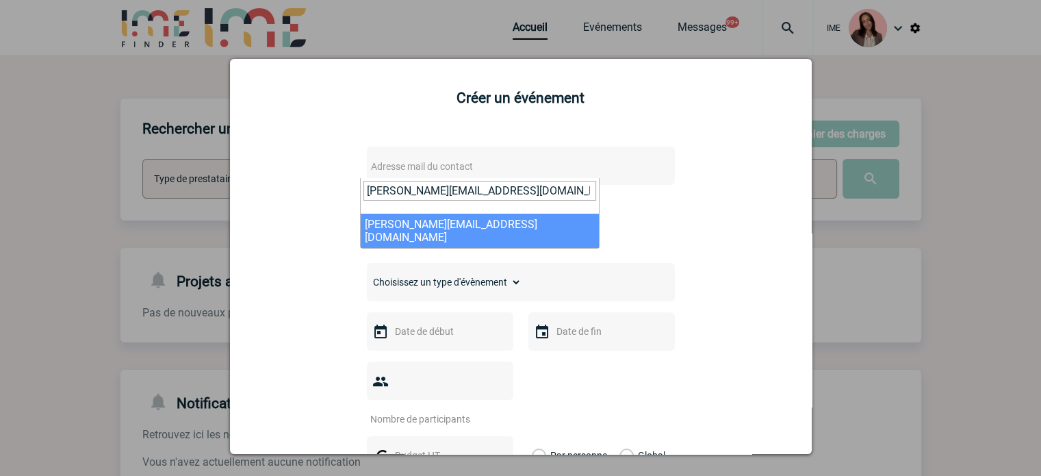
type input "virginie.forget@novartis.com"
select select "133021"
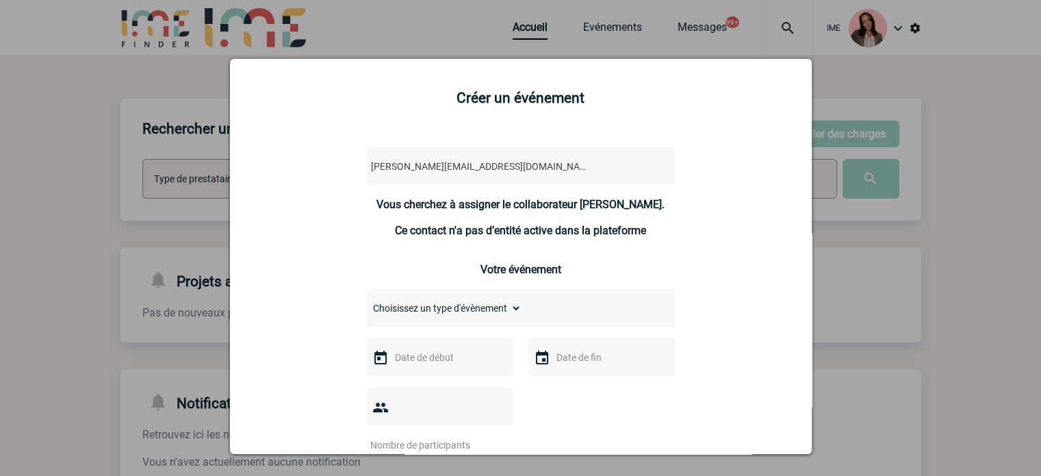
click at [149, 222] on div at bounding box center [520, 238] width 1041 height 476
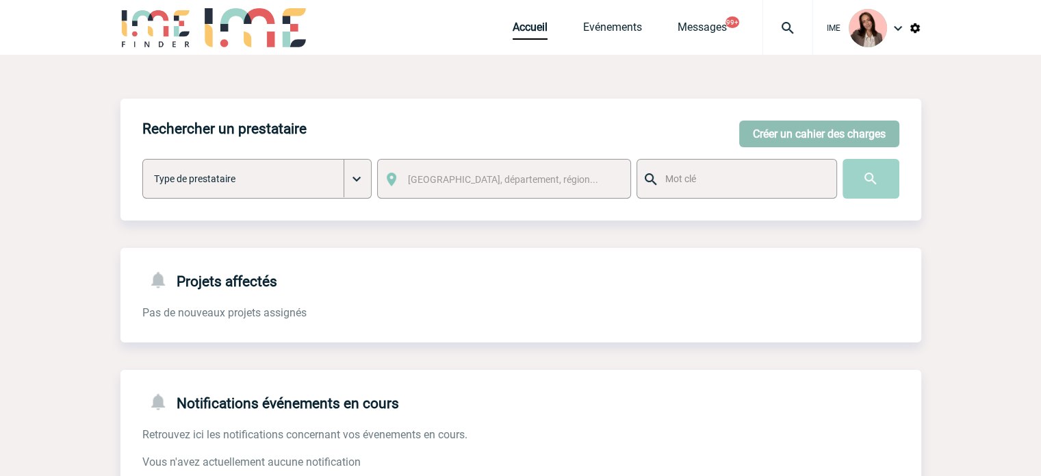
click at [749, 146] on button "Créer un cahier des charges" at bounding box center [819, 133] width 160 height 27
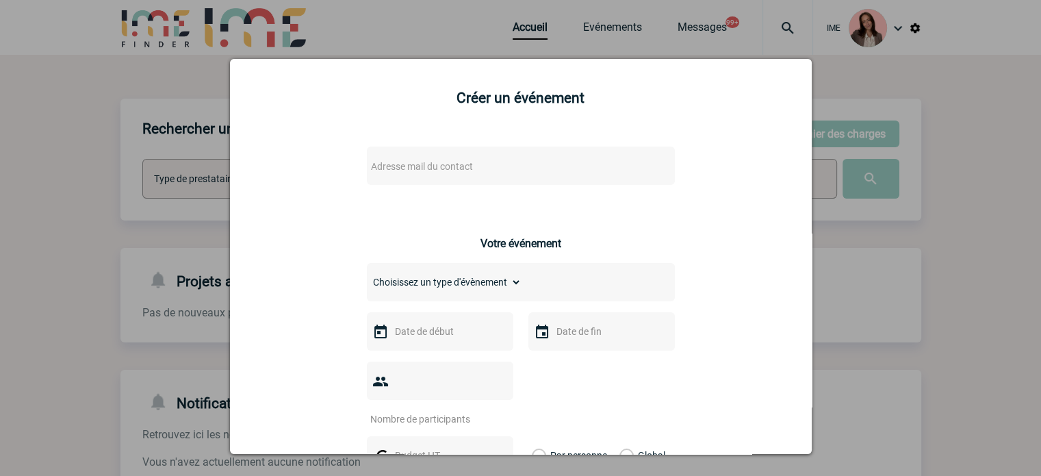
click at [446, 159] on span "Adresse mail du contact" at bounding box center [485, 166] width 240 height 19
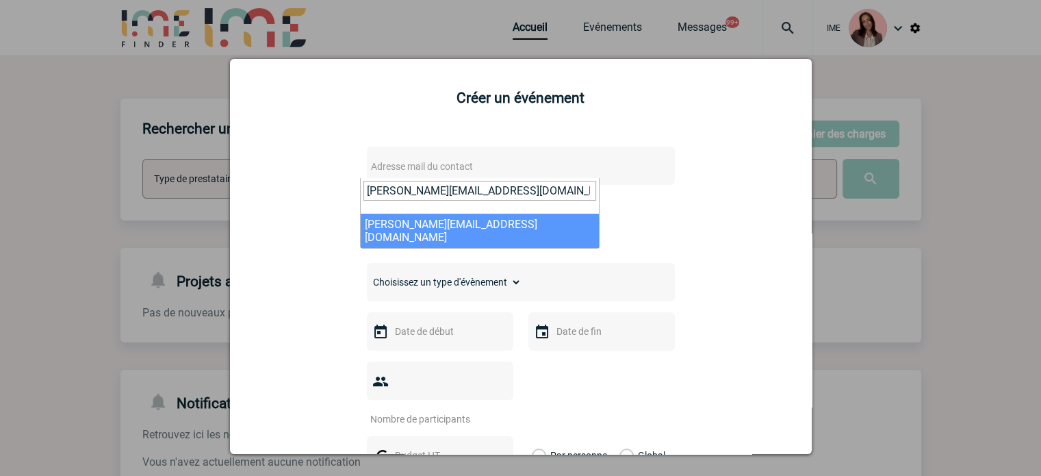
type input "virginie.forget@novartis.com"
select select "133021"
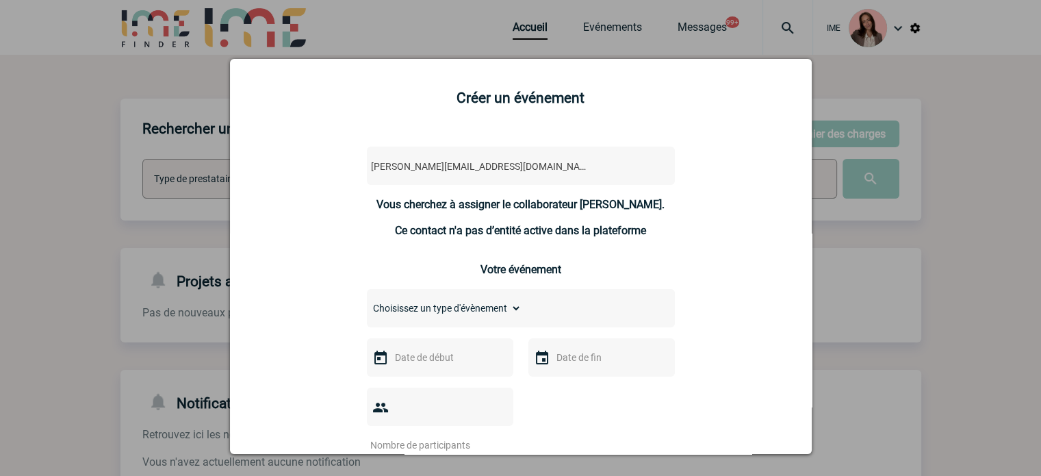
click at [183, 242] on div at bounding box center [520, 238] width 1041 height 476
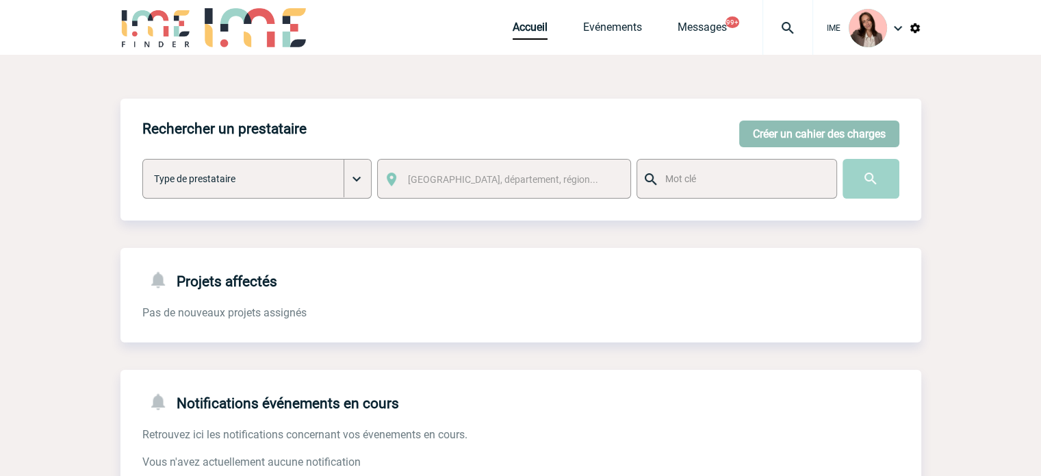
click at [834, 132] on button "Créer un cahier des charges" at bounding box center [819, 133] width 160 height 27
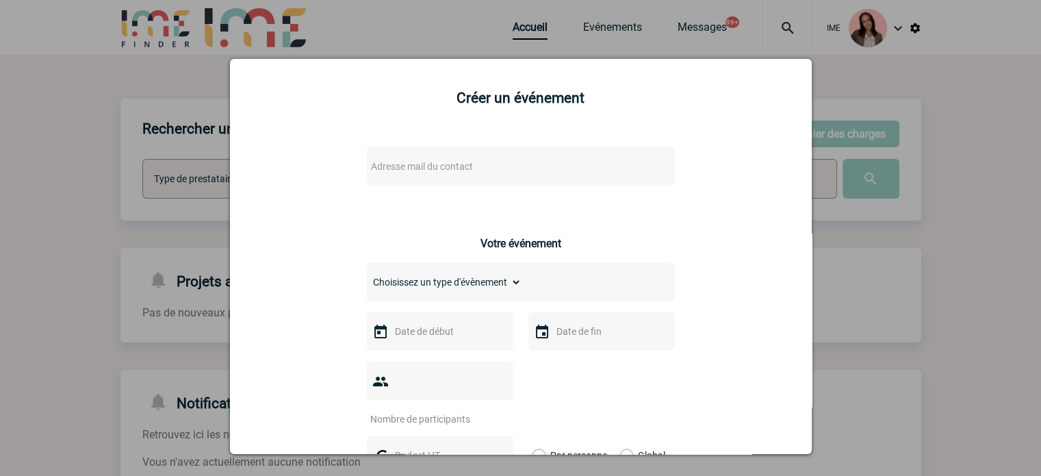
click at [506, 158] on span "Adresse mail du contact" at bounding box center [485, 166] width 240 height 19
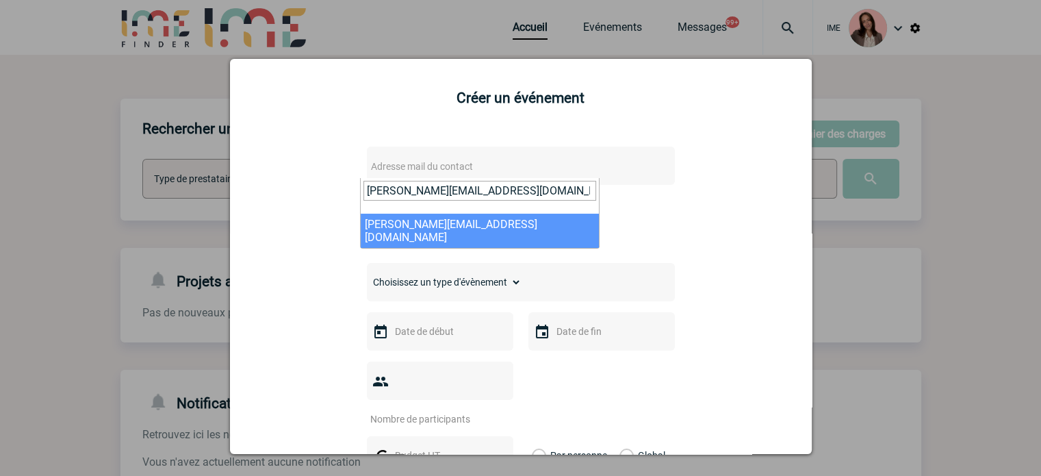
type input "virginie.forget@novartis.com"
select select "133021"
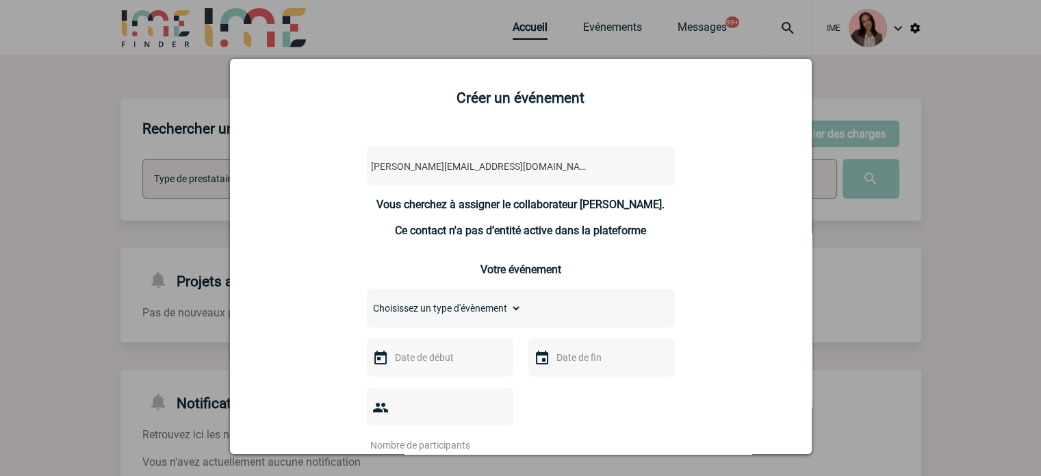
click at [172, 227] on div at bounding box center [520, 238] width 1041 height 476
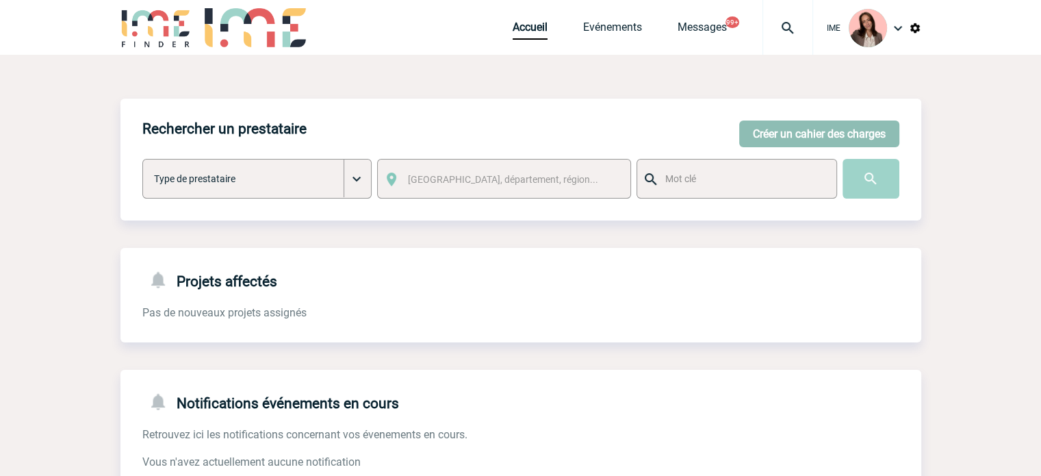
click at [764, 139] on button "Créer un cahier des charges" at bounding box center [819, 133] width 160 height 27
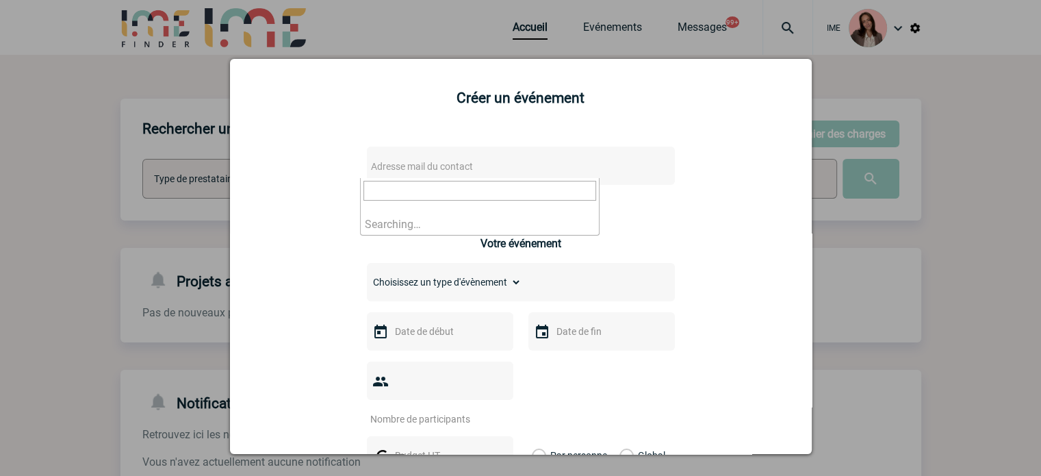
click at [413, 169] on span "Adresse mail du contact" at bounding box center [422, 166] width 102 height 11
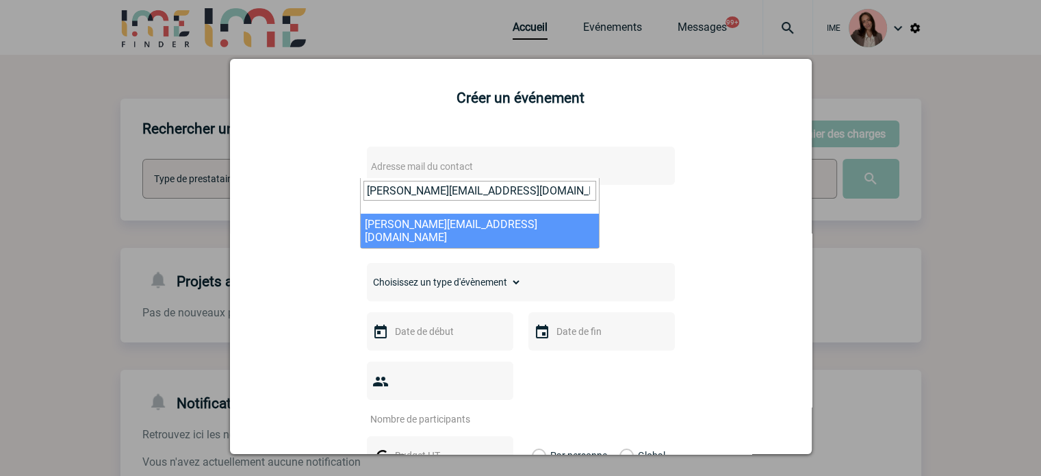
type input "virginie.forget@novartis.com"
select select "133021"
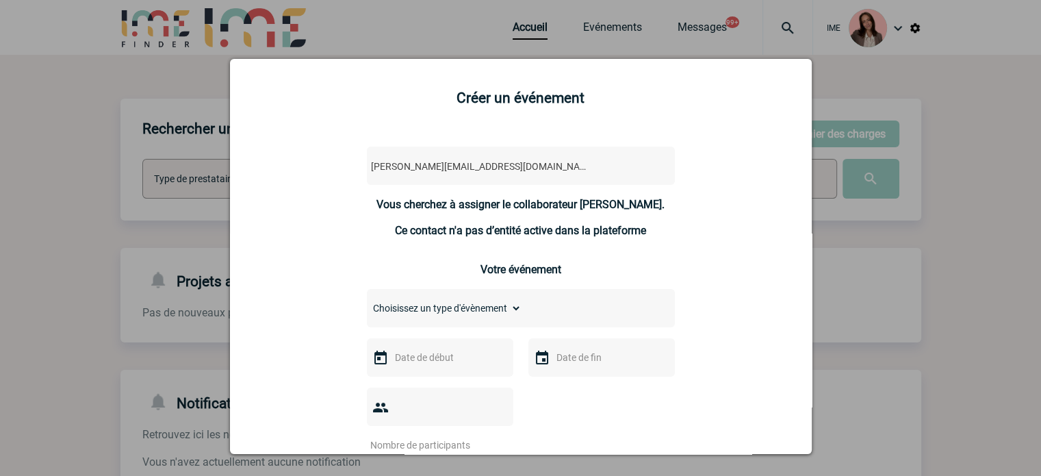
click at [159, 237] on div at bounding box center [520, 238] width 1041 height 476
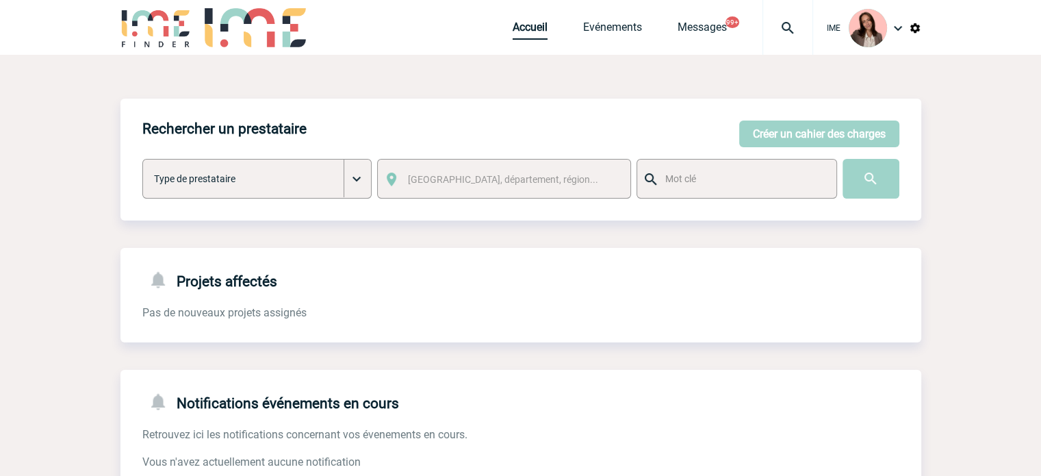
click at [526, 27] on link "Accueil" at bounding box center [530, 30] width 35 height 19
click at [530, 25] on link "Accueil" at bounding box center [530, 30] width 35 height 19
click at [823, 146] on button "Créer un cahier des charges" at bounding box center [819, 133] width 160 height 27
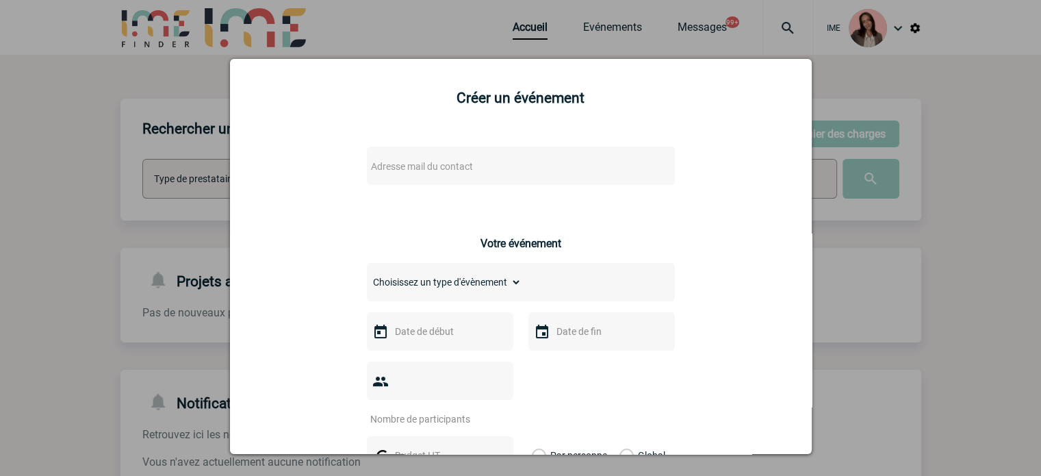
click at [408, 161] on span "Adresse mail du contact" at bounding box center [485, 166] width 240 height 19
type input "virginie.forget@novartis.com"
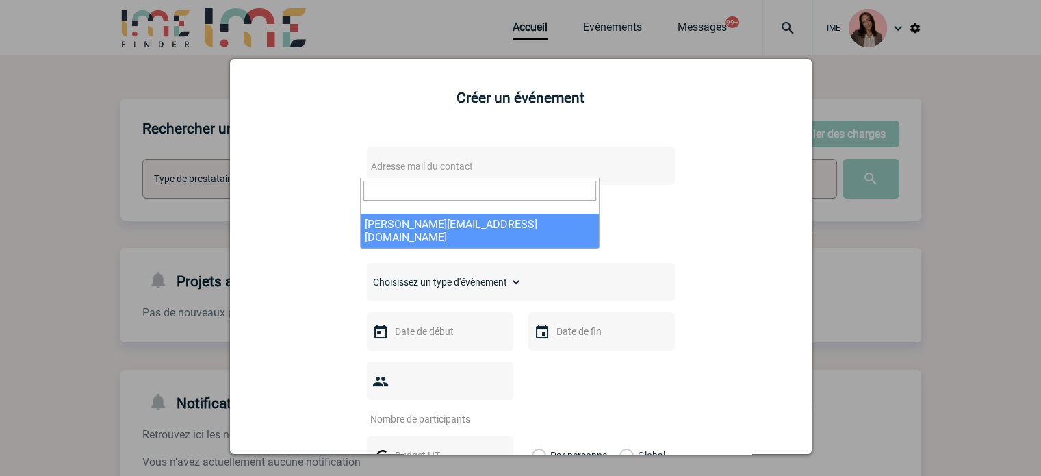
select select "133021"
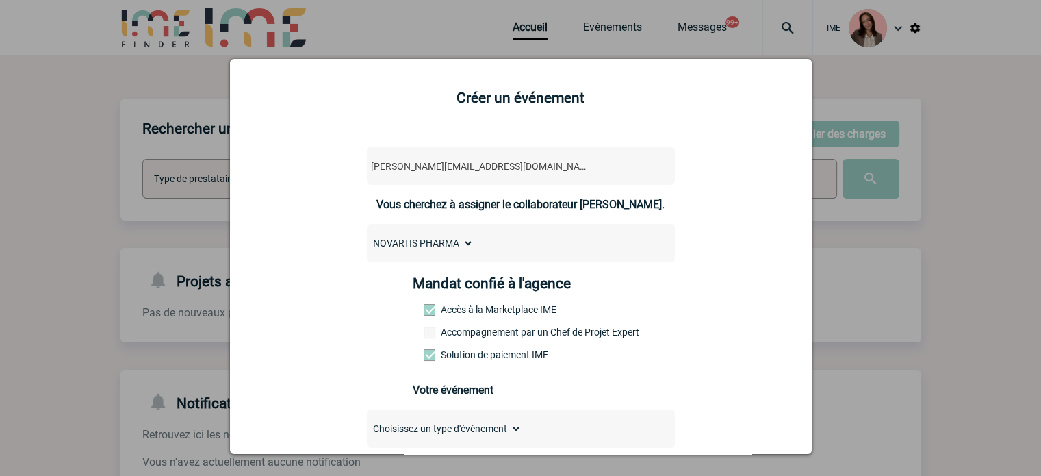
click at [158, 227] on div at bounding box center [520, 238] width 1041 height 476
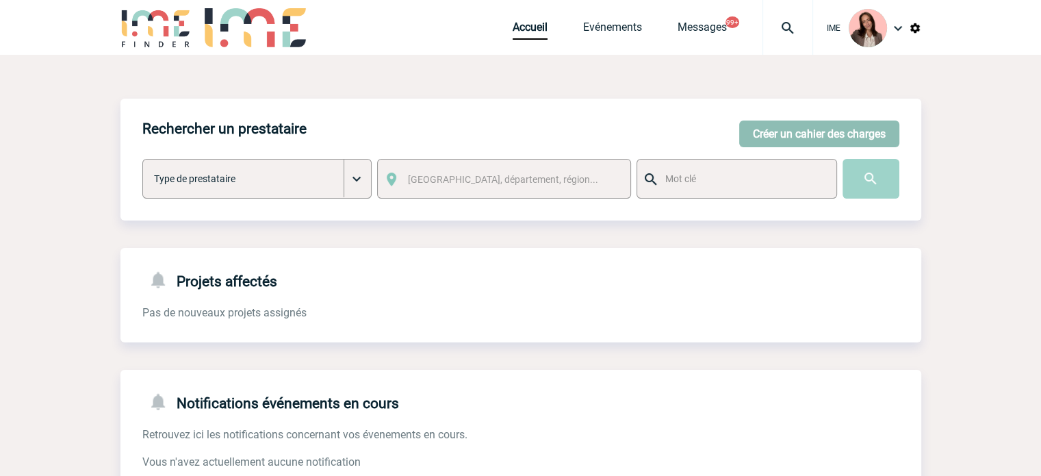
drag, startPoint x: 772, startPoint y: 125, endPoint x: 784, endPoint y: 125, distance: 11.6
click at [772, 125] on button "Créer un cahier des charges" at bounding box center [819, 133] width 160 height 27
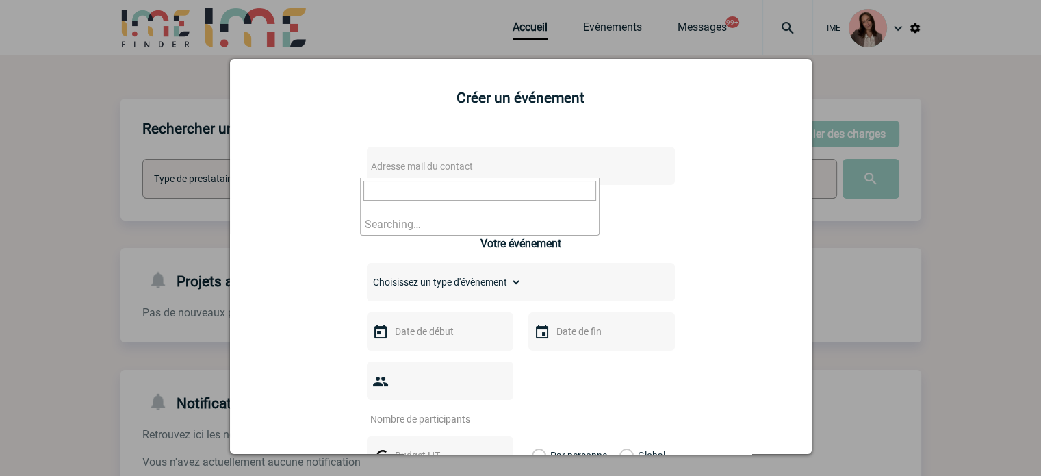
drag, startPoint x: 423, startPoint y: 164, endPoint x: 429, endPoint y: 168, distance: 7.4
click at [423, 164] on span "Adresse mail du contact" at bounding box center [422, 166] width 102 height 11
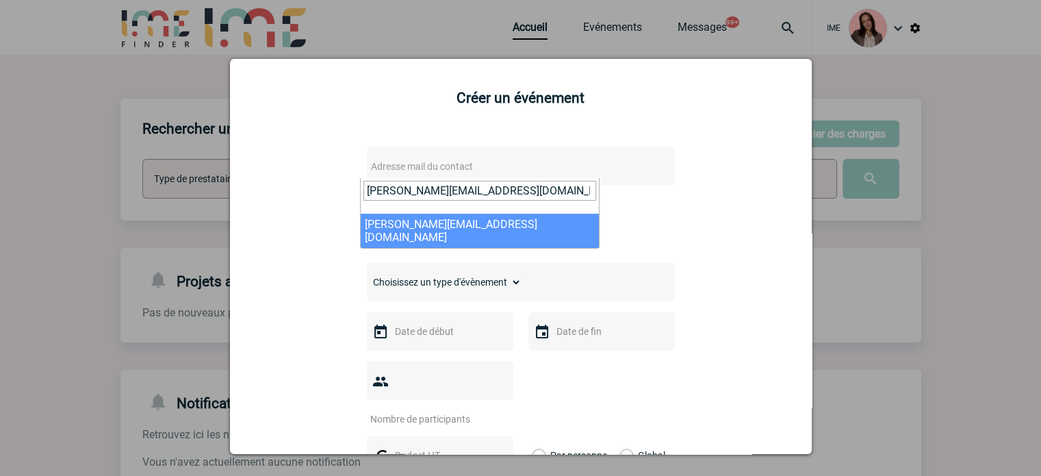
type input "virginie.forget@novartis.com"
select select "133021"
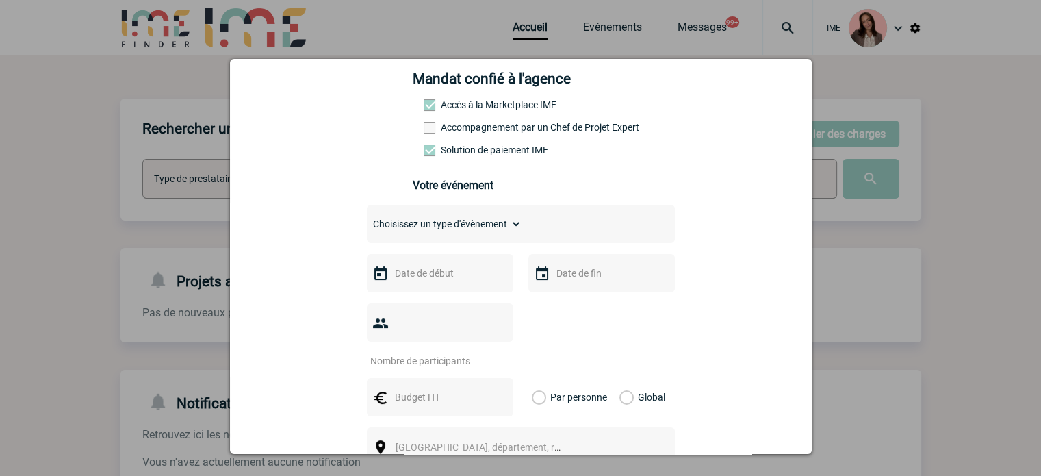
scroll to position [205, 0]
click at [484, 131] on label "Accompagnement par un Chef de Projet Expert" at bounding box center [454, 126] width 60 height 11
click at [0, 0] on input "Accompagnement par un Chef de Projet Expert" at bounding box center [0, 0] width 0 height 0
click at [457, 218] on select "Choisissez un type d'évènement Séminaire avec nuitée Séminaire sans nuitée Repa…" at bounding box center [444, 223] width 155 height 19
select select "3"
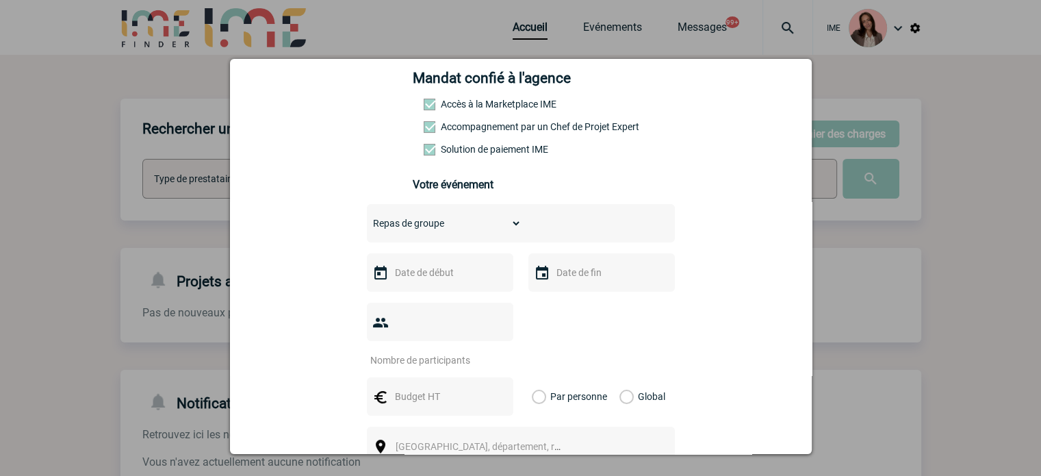
click at [367, 218] on select "Choisissez un type d'évènement Séminaire avec nuitée Séminaire sans nuitée Repa…" at bounding box center [444, 223] width 155 height 19
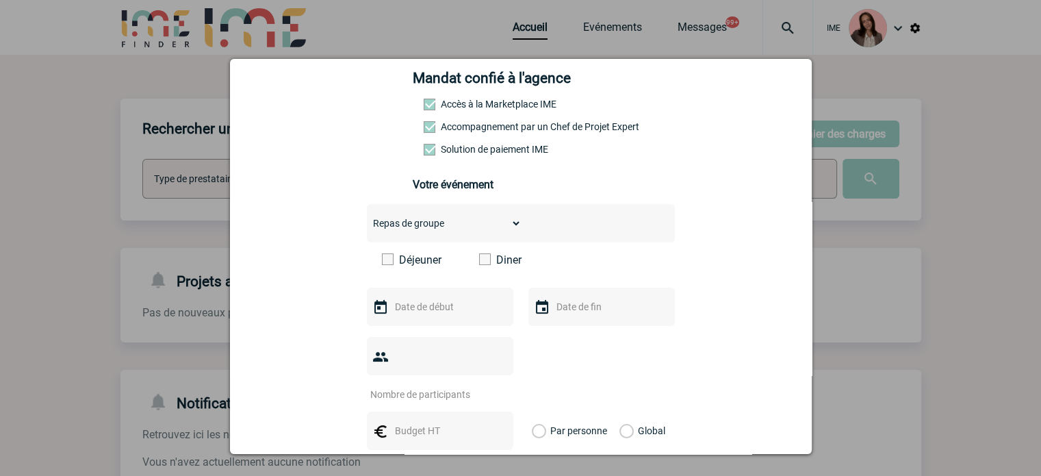
drag, startPoint x: 476, startPoint y: 264, endPoint x: 461, endPoint y: 287, distance: 27.1
click at [479, 263] on span at bounding box center [485, 259] width 12 height 12
click at [0, 0] on input "Diner" at bounding box center [0, 0] width 0 height 0
click at [437, 313] on input "text" at bounding box center [438, 307] width 94 height 18
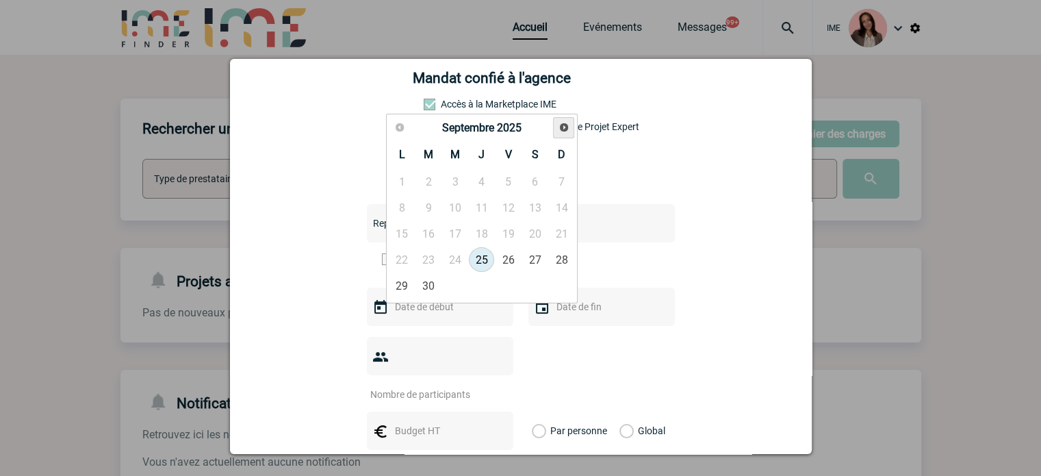
click at [558, 127] on span "Suivant" at bounding box center [563, 127] width 11 height 11
click at [398, 135] on link "Précédent" at bounding box center [400, 128] width 20 height 20
click at [475, 254] on link "20" at bounding box center [481, 259] width 25 height 25
type input "20-11-2025"
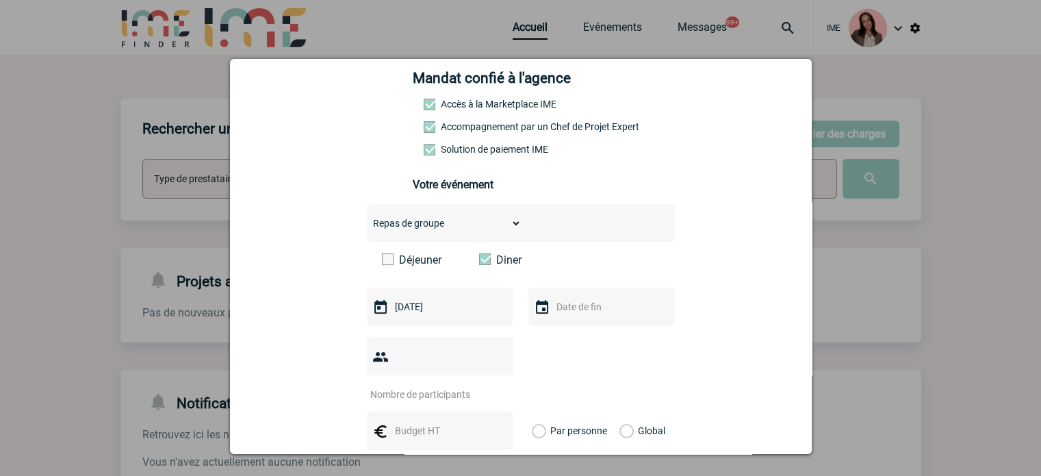
click at [589, 313] on input "text" at bounding box center [600, 307] width 94 height 18
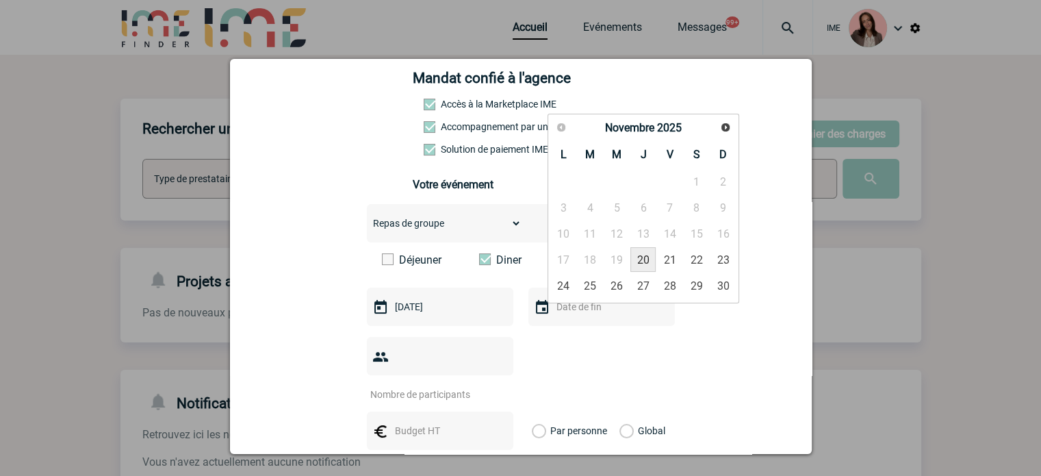
click at [649, 258] on link "20" at bounding box center [642, 259] width 25 height 25
type input "20-11-2025"
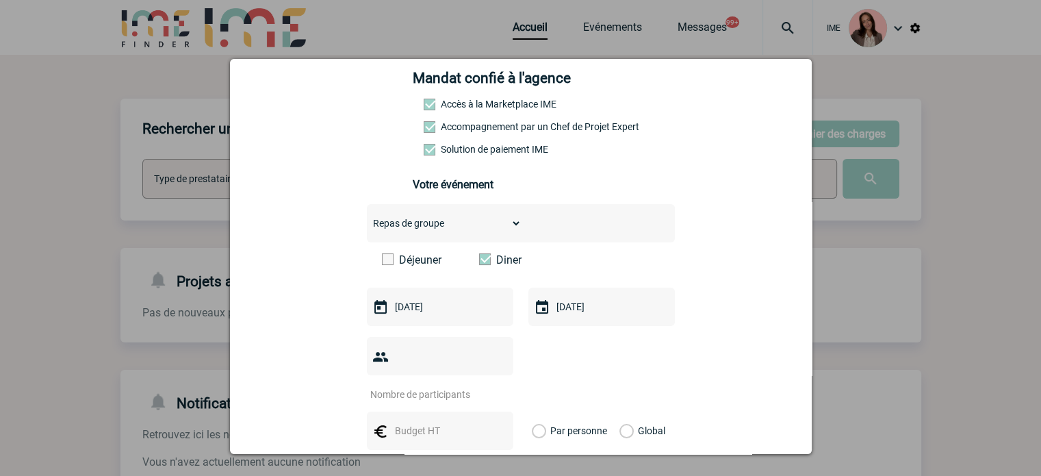
click at [437, 385] on input "number" at bounding box center [431, 394] width 129 height 18
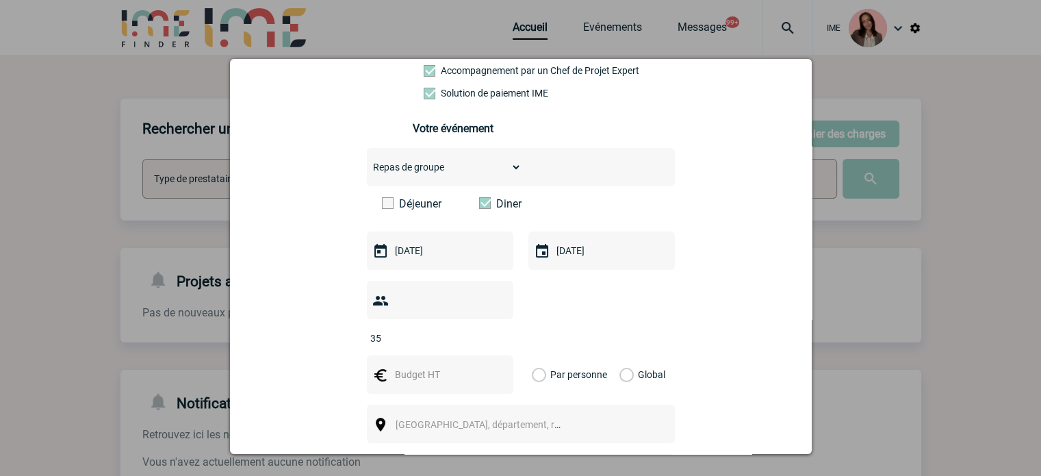
scroll to position [342, 0]
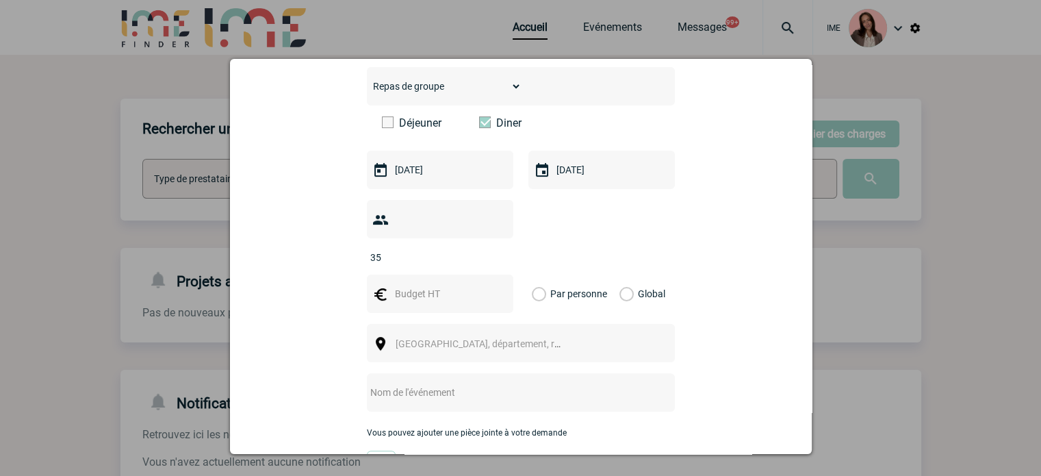
type input "35"
click at [419, 285] on input "text" at bounding box center [438, 294] width 94 height 18
type input "2000"
click at [619, 274] on label "Global" at bounding box center [623, 293] width 9 height 38
click at [0, 0] on input "Global" at bounding box center [0, 0] width 0 height 0
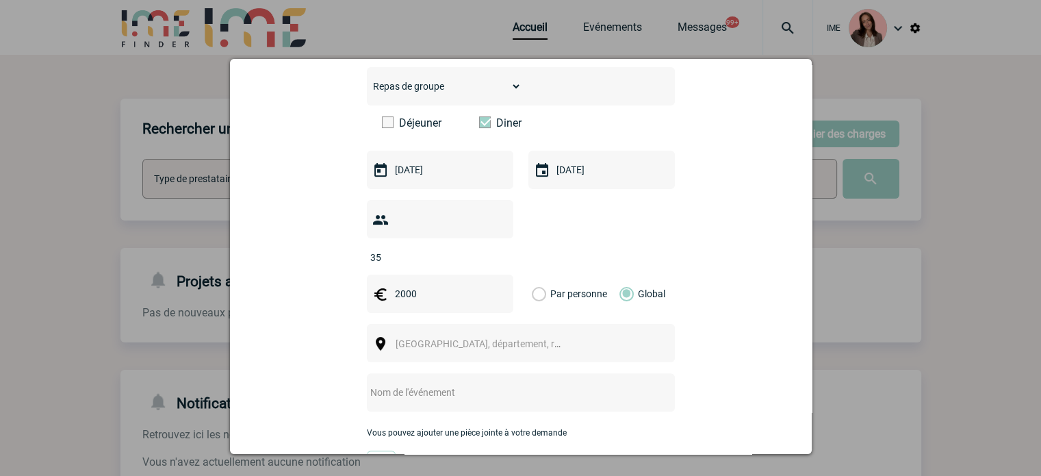
click at [476, 338] on span "[GEOGRAPHIC_DATA], département, région..." at bounding box center [491, 343] width 190 height 11
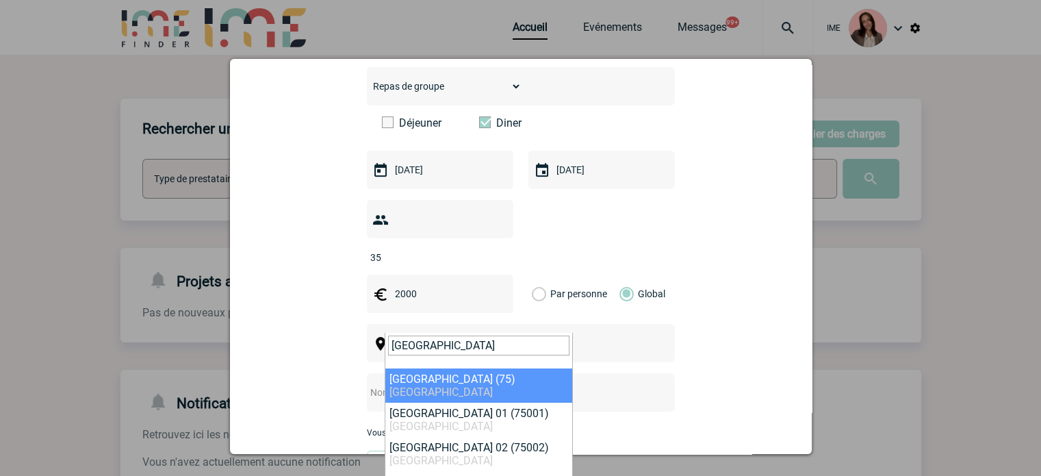
type input "paris"
select select "3"
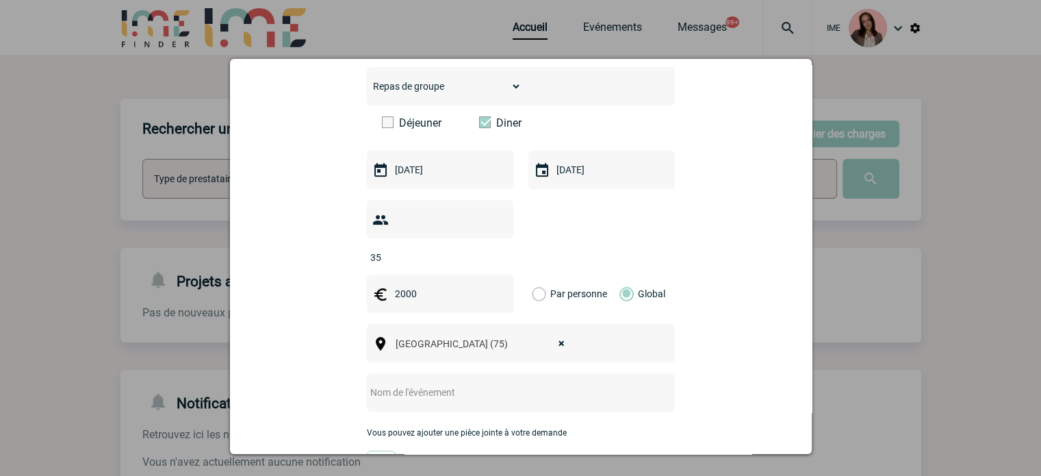
drag, startPoint x: 417, startPoint y: 373, endPoint x: 406, endPoint y: 370, distance: 12.0
click at [417, 383] on input "text" at bounding box center [503, 392] width 272 height 18
paste input "• DINER D'EQUIPE MEDICALE IMMUNO"
click at [383, 383] on input "• DINER D'EQUIPE MEDICALE IMMUNO" at bounding box center [503, 392] width 272 height 18
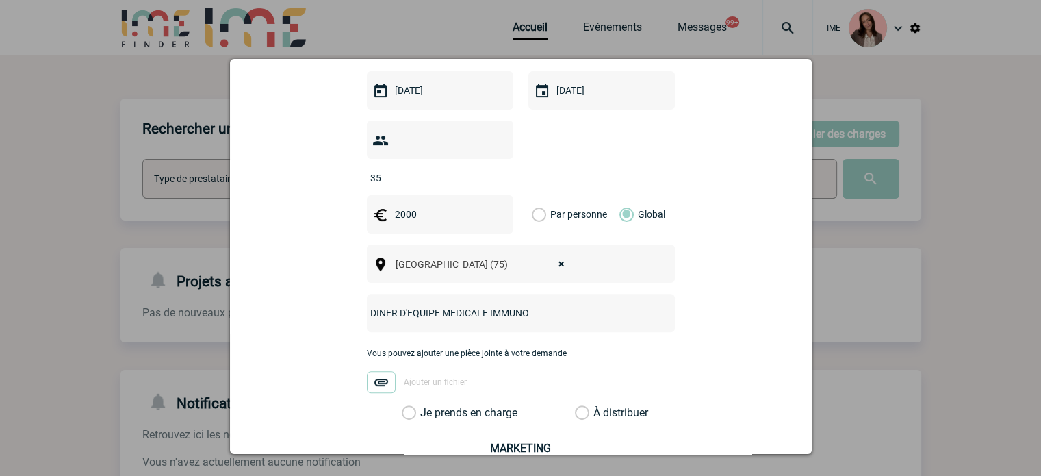
scroll to position [547, 0]
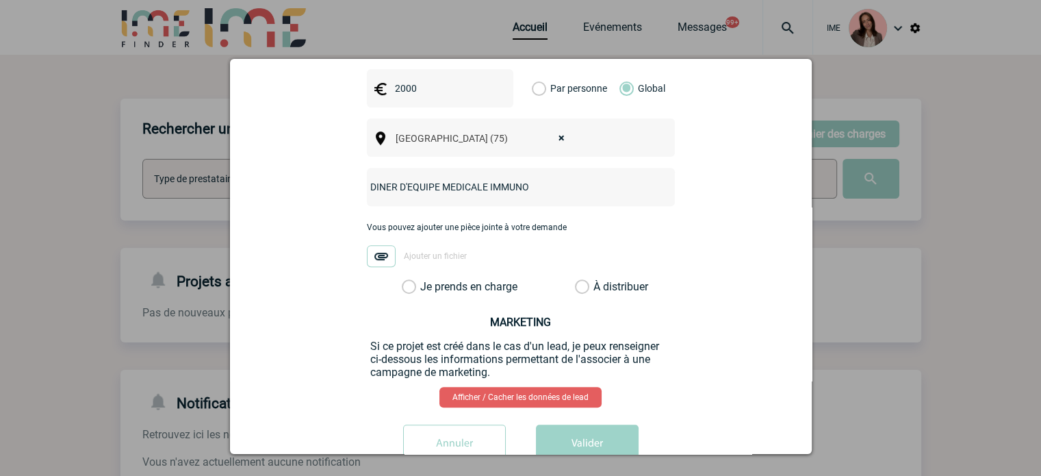
type input "DINER D'EQUIPE MEDICALE IMMUNO"
click at [425, 280] on label "Je prends en charge" at bounding box center [413, 287] width 23 height 14
click at [0, 0] on input "Je prends en charge" at bounding box center [0, 0] width 0 height 0
click at [578, 424] on button "Valider" at bounding box center [587, 443] width 103 height 38
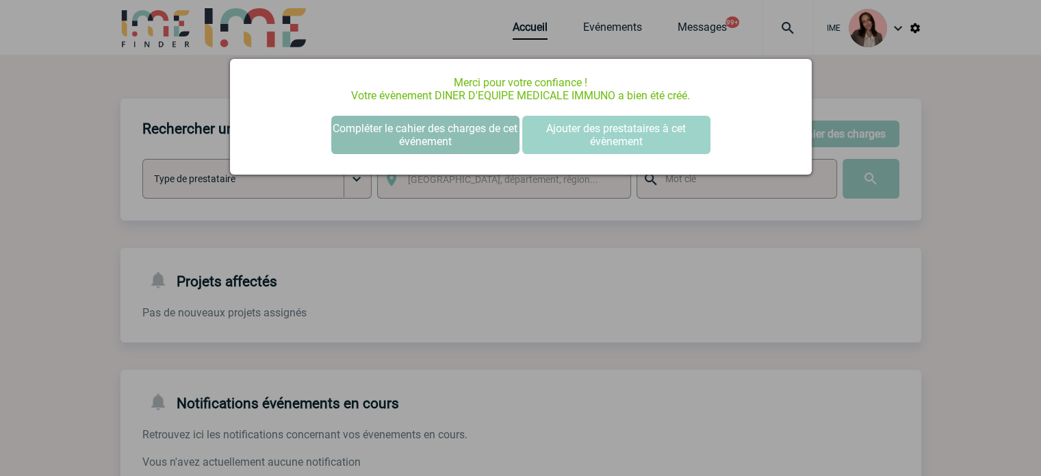
click at [435, 148] on button "Compléter le cahier des charges de cet événement" at bounding box center [425, 135] width 188 height 38
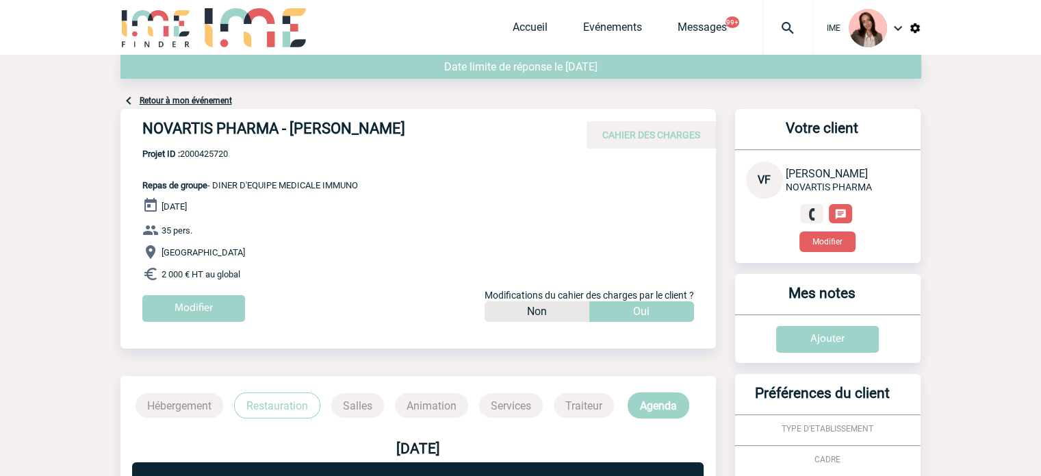
click at [208, 145] on div "NOVARTIS PHARMA - Virginie FORGET CAHIER DES CHARGES" at bounding box center [417, 129] width 595 height 40
click at [209, 151] on span "Projet ID : 2000425720" at bounding box center [250, 154] width 216 height 10
copy span "2000425720"
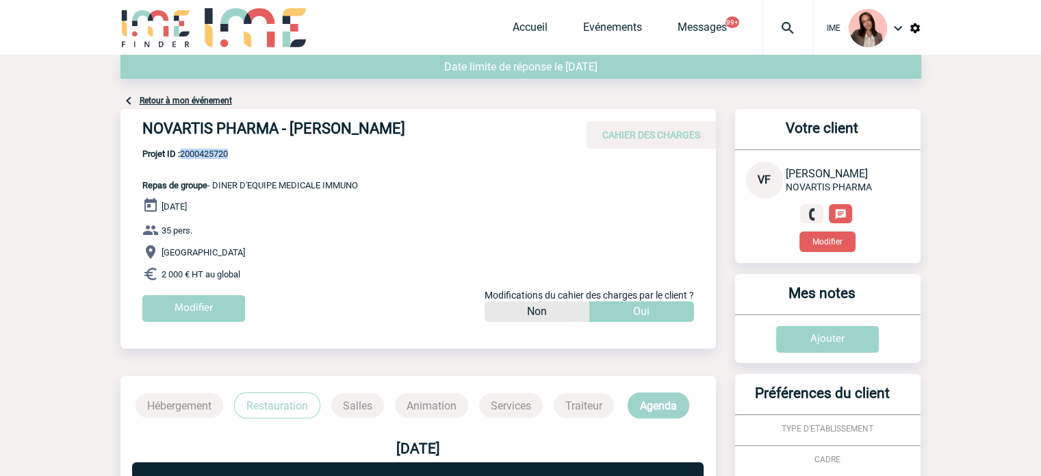
click at [200, 122] on h4 "NOVARTIS PHARMA - Virginie FORGET" at bounding box center [347, 131] width 411 height 23
drag, startPoint x: 418, startPoint y: 117, endPoint x: 137, endPoint y: 121, distance: 281.3
click at [137, 121] on div "NOVARTIS PHARMA - Virginie FORGET CAHIER DES CHARGES" at bounding box center [417, 129] width 595 height 40
copy h4 "NOVARTIS PHARMA - Virginie FORGET"
click at [214, 153] on span "Projet ID : 2000425720" at bounding box center [250, 154] width 216 height 10
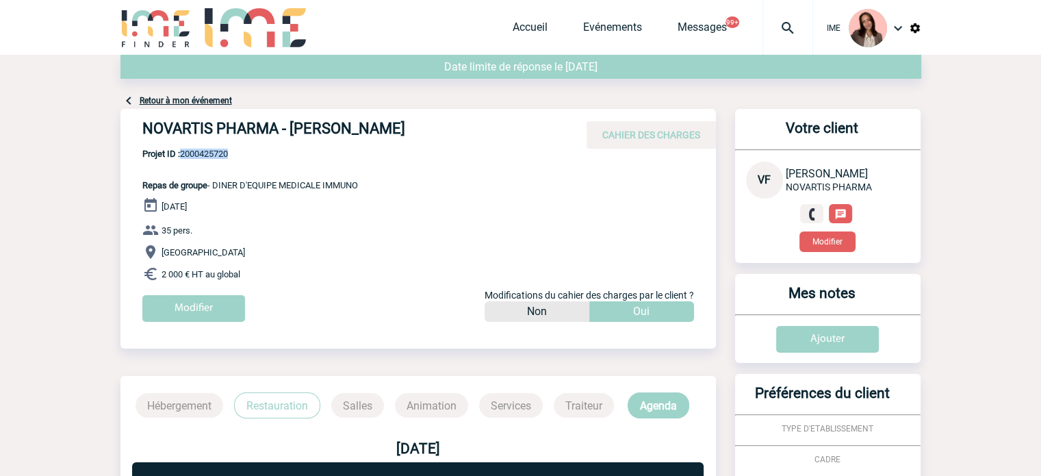
click at [214, 153] on span "Projet ID : 2000425720" at bounding box center [250, 154] width 216 height 10
copy span "2000425720"
click at [526, 31] on link "Accueil" at bounding box center [530, 30] width 35 height 19
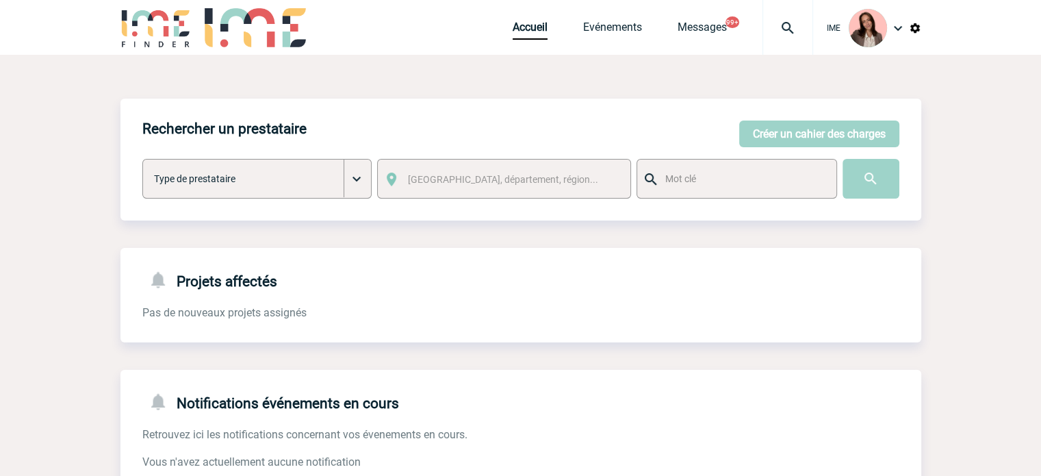
click at [524, 19] on div "Accueil Evénements Messages 99+ Projet, client Projet, client" at bounding box center [663, 27] width 300 height 55
click at [519, 27] on link "Accueil" at bounding box center [530, 30] width 35 height 19
